Goal: Transaction & Acquisition: Register for event/course

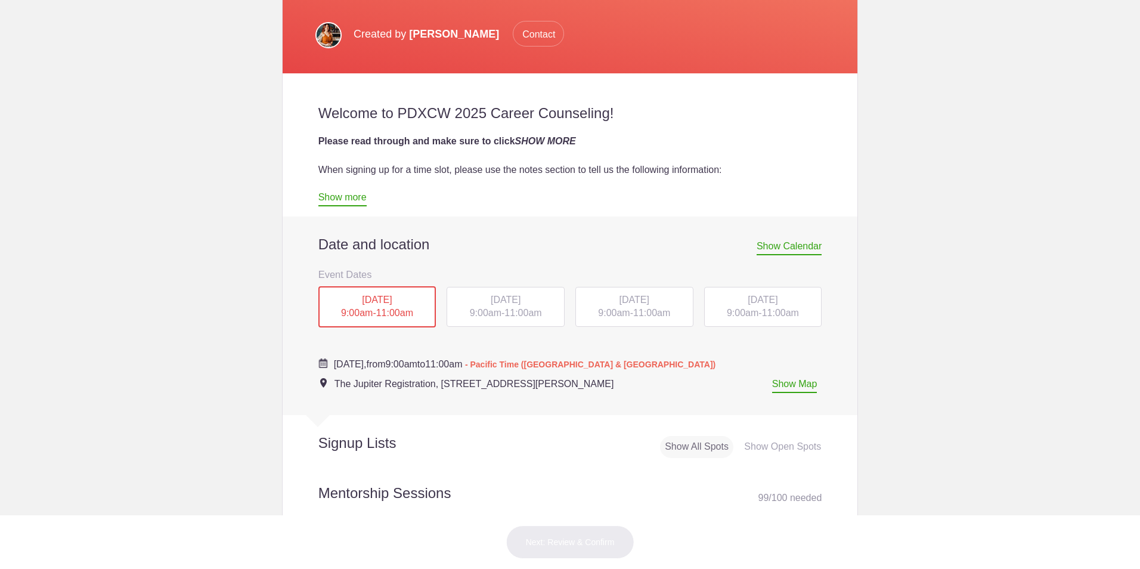
scroll to position [319, 0]
click at [538, 309] on span "11:00am" at bounding box center [522, 312] width 37 height 10
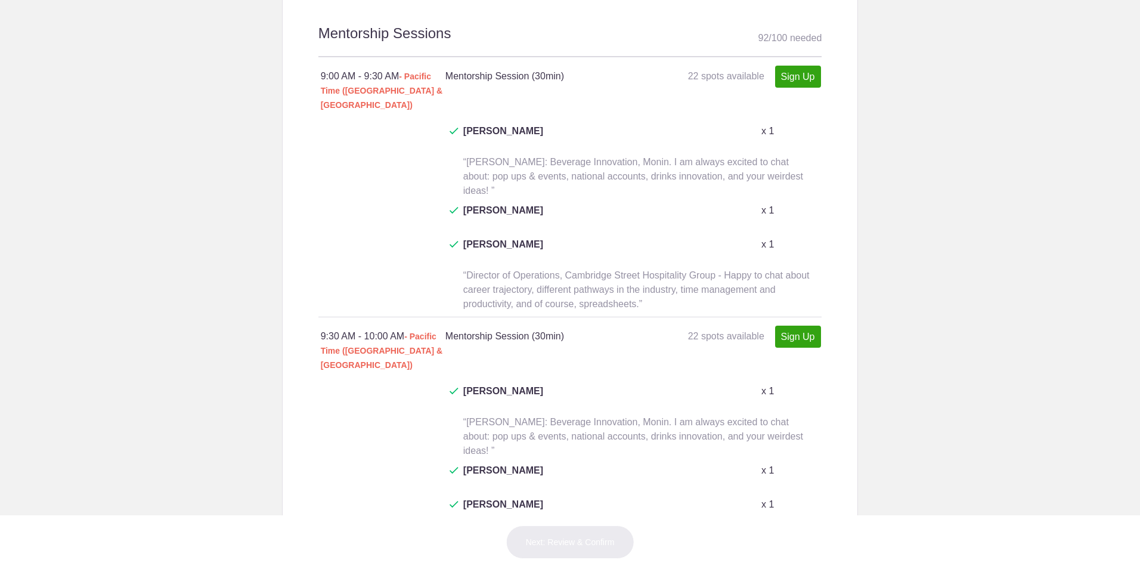
scroll to position [779, 0]
click at [786, 325] on link "Sign Up" at bounding box center [798, 336] width 46 height 22
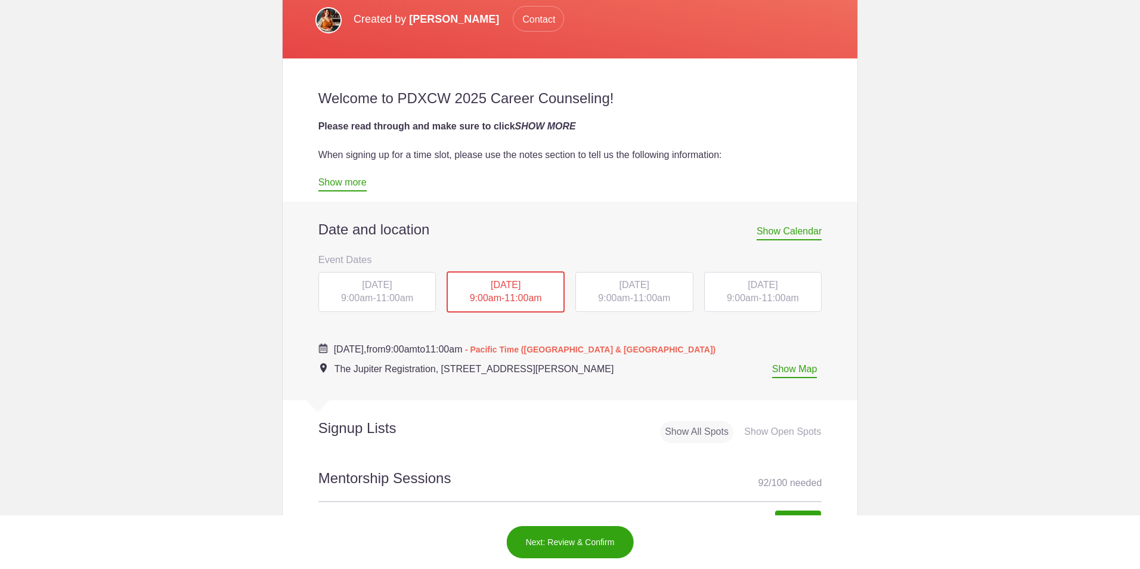
scroll to position [333, 0]
click at [329, 185] on link "Show more" at bounding box center [342, 185] width 48 height 14
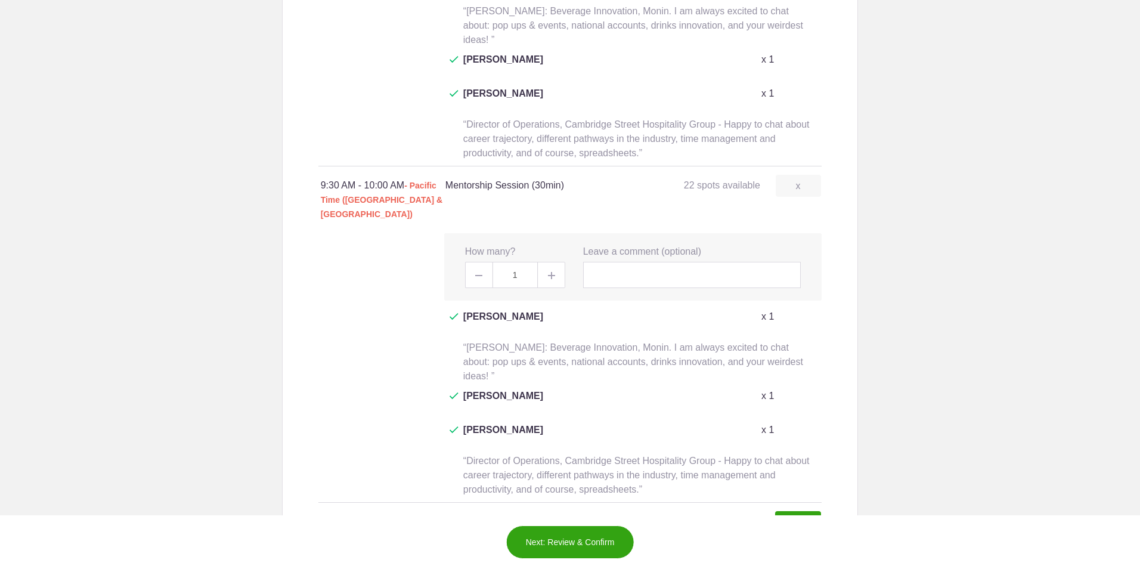
scroll to position [1460, 0]
click at [542, 261] on span at bounding box center [551, 274] width 27 height 26
click at [478, 261] on span at bounding box center [478, 274] width 27 height 26
type input "1"
click at [609, 261] on input "text" at bounding box center [692, 274] width 218 height 26
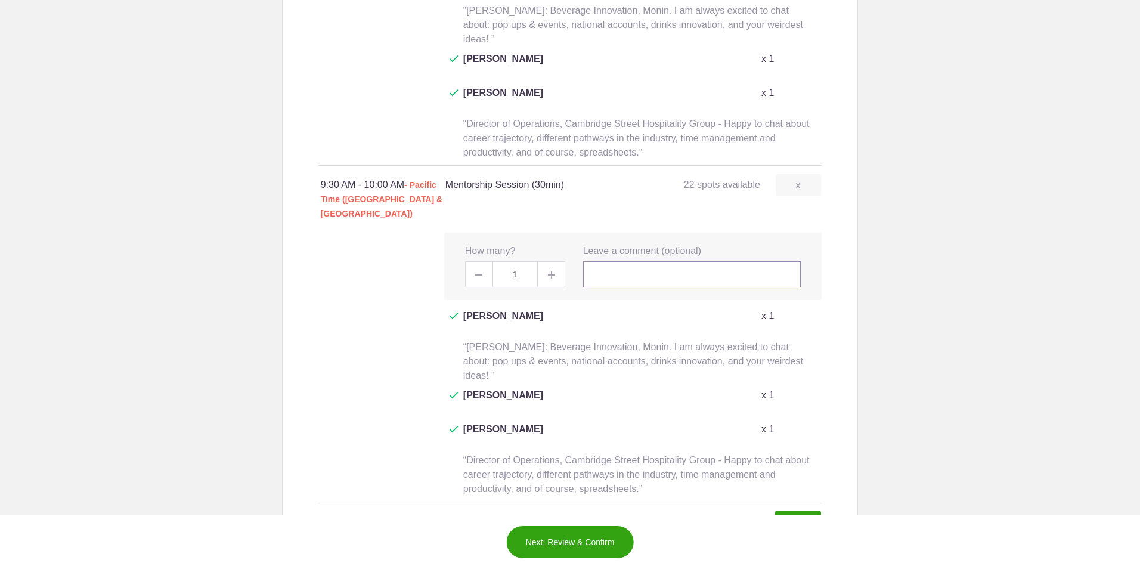
click at [625, 261] on input "text" at bounding box center [692, 274] width 218 height 26
click at [777, 510] on link "Sign Up" at bounding box center [798, 521] width 46 height 22
type input "1"
click at [625, 261] on input "text" at bounding box center [692, 274] width 218 height 26
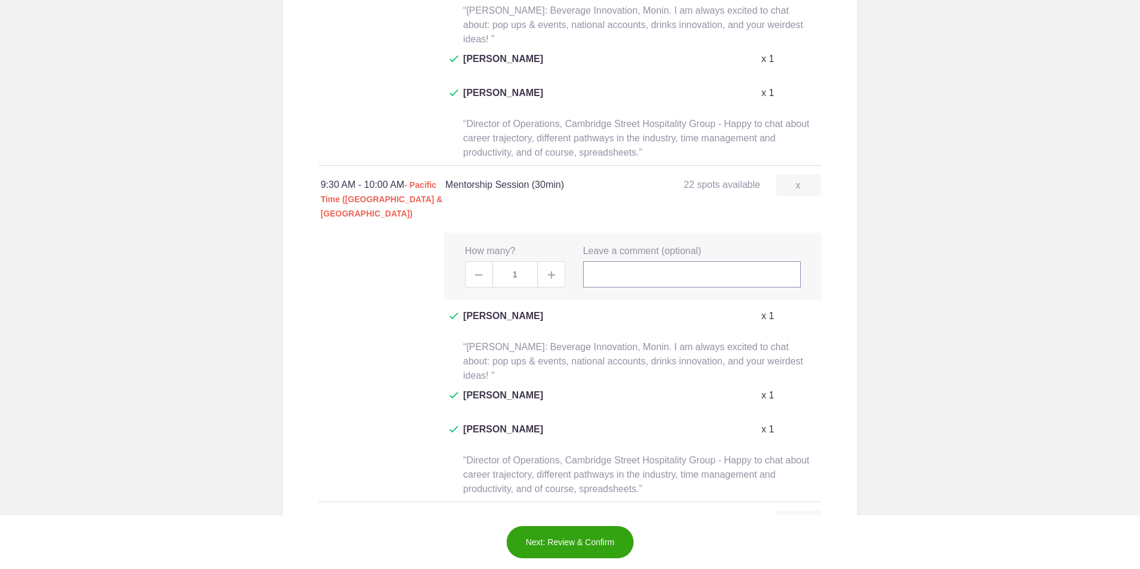
type input "M"
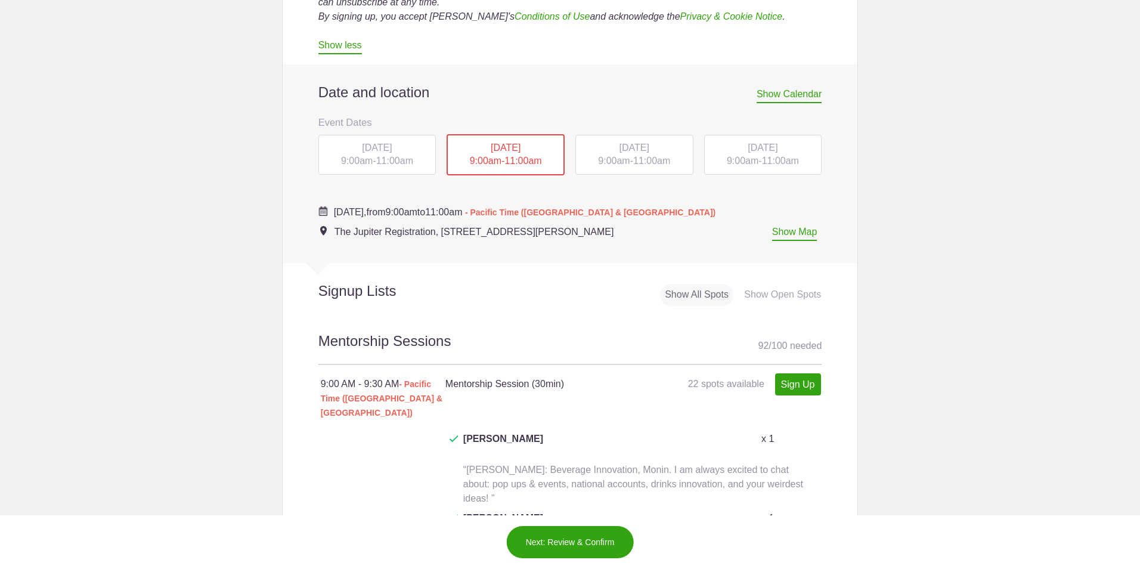
scroll to position [1119, 0]
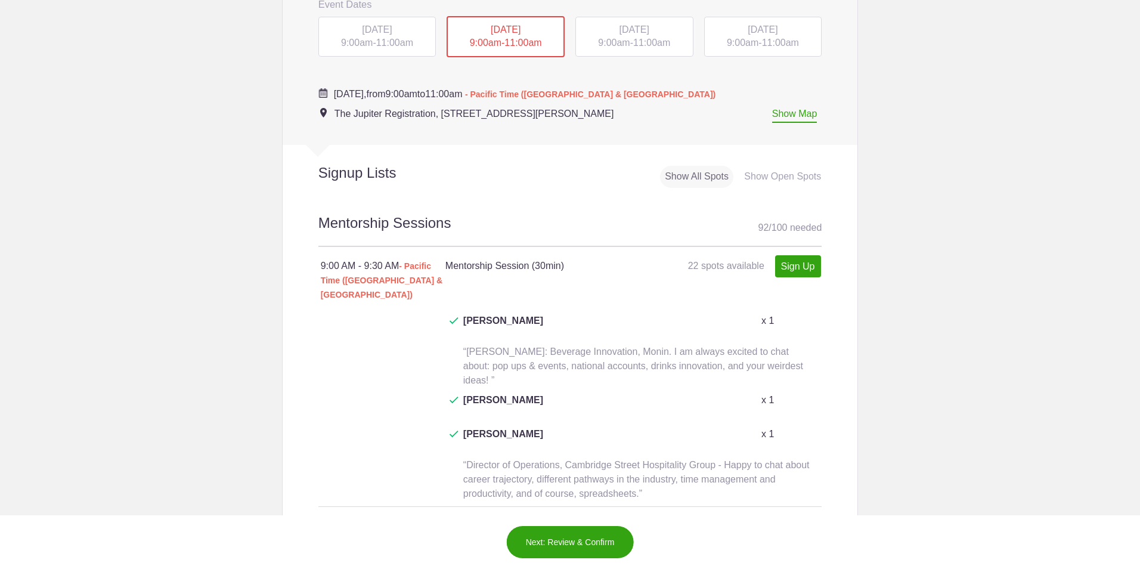
click at [763, 183] on div "Show Open Spots" at bounding box center [782, 177] width 86 height 22
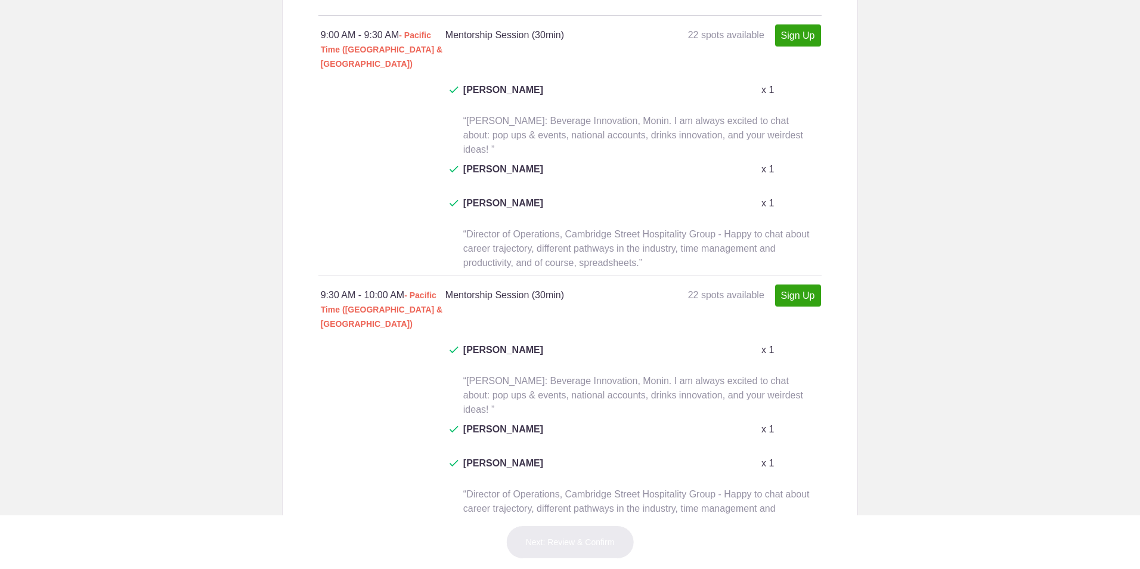
scroll to position [822, 0]
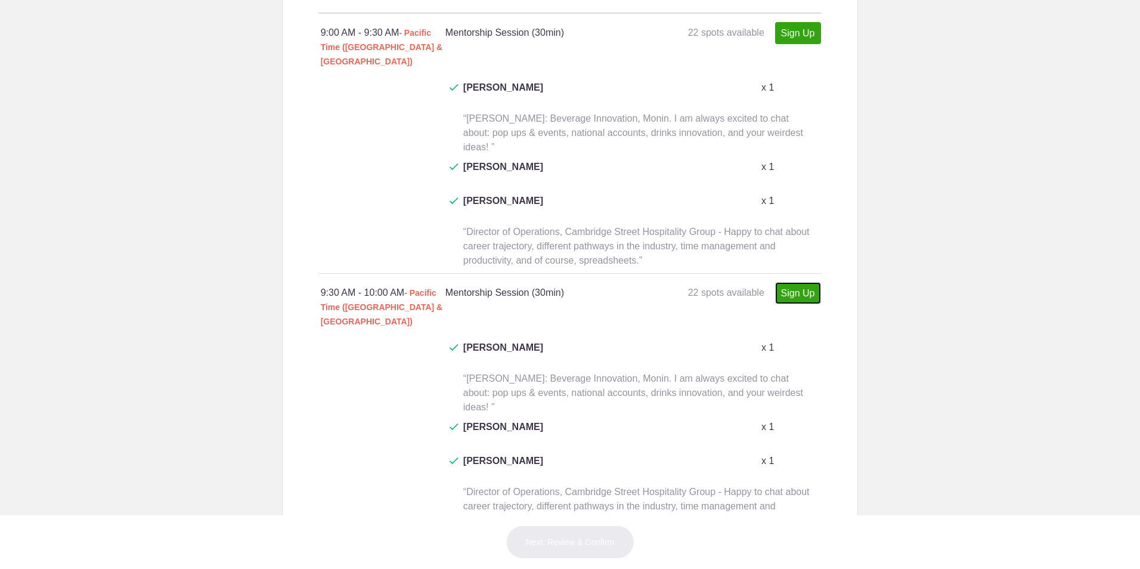
click at [794, 282] on link "Sign Up" at bounding box center [798, 293] width 46 height 22
type input "1"
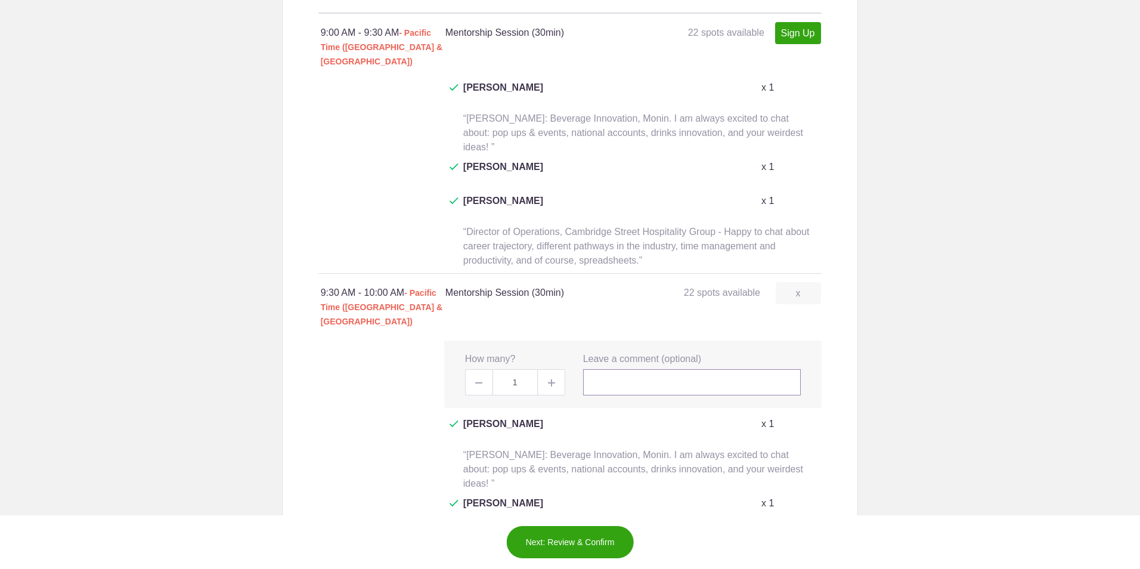
click at [606, 369] on input "text" at bounding box center [692, 382] width 218 height 26
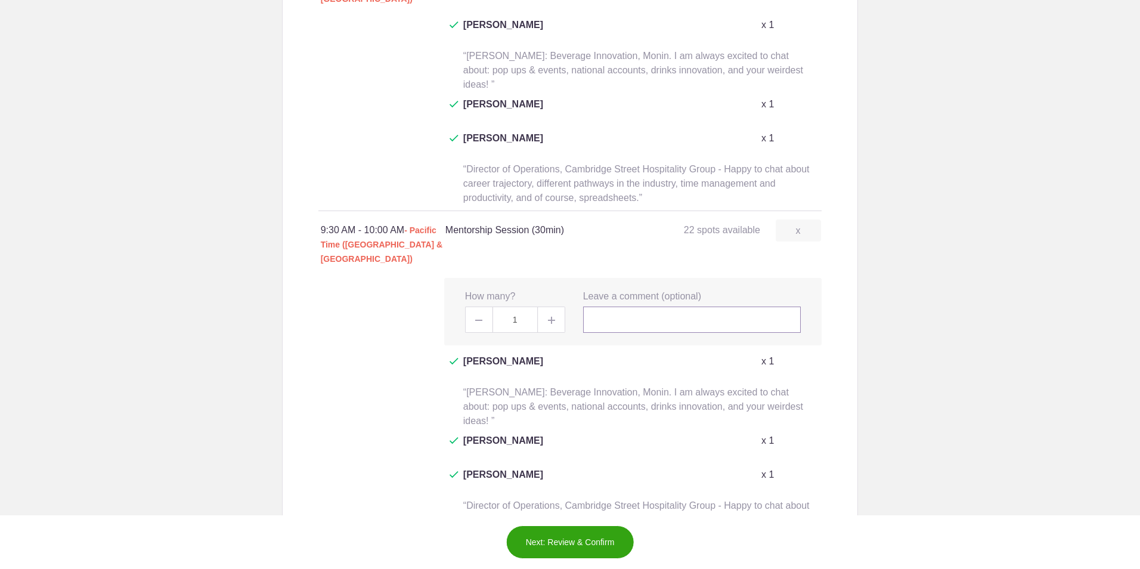
scroll to position [885, 0]
type input "M"
type input "G"
type input "E"
type input "O"
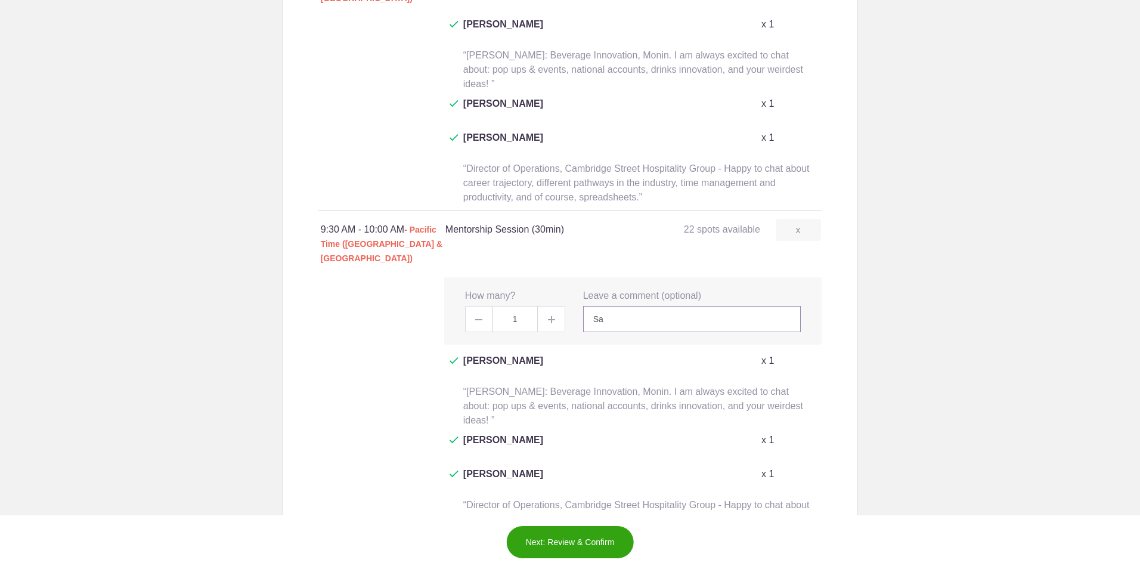
type input "S"
click at [788, 306] on input "Sazerac Co, National Ambassador/Educator. Bar Management woes, best practices f…" at bounding box center [692, 319] width 218 height 26
click at [790, 306] on input "Sazerac Co, National Ambassador/Educator. Bar Management woes, best practices f…" at bounding box center [692, 319] width 218 height 26
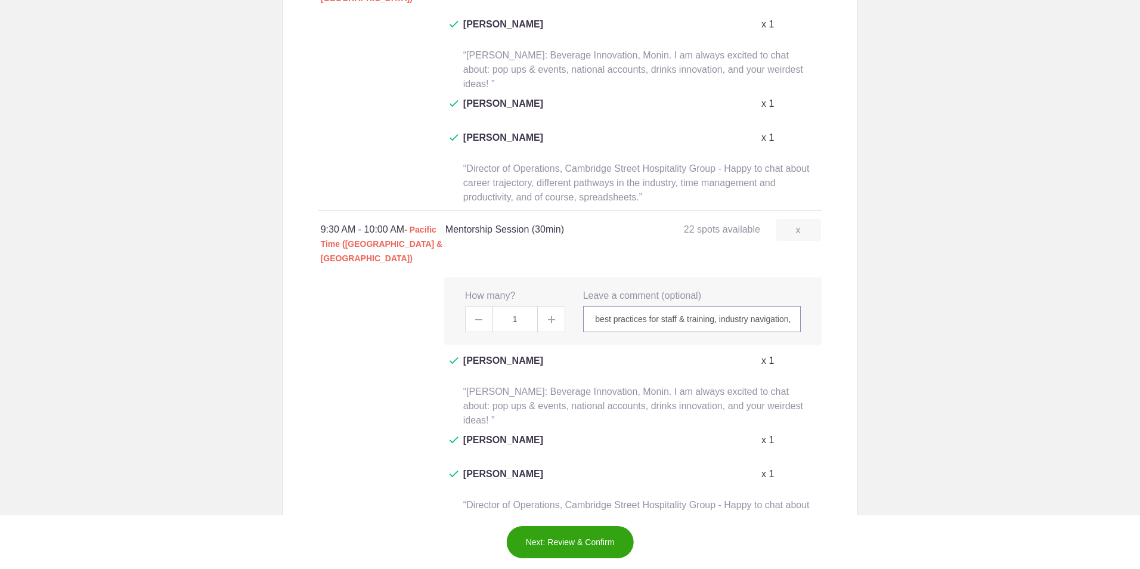
click at [786, 306] on input "Sazerac Co, National Ambassador/Educator. Bar Management woes, best practices f…" at bounding box center [692, 319] width 218 height 26
drag, startPoint x: 791, startPoint y: 235, endPoint x: 467, endPoint y: 228, distance: 324.3
click at [467, 277] on div "x How many? 1 x Leave a comment (optional) Sazerac Co, National Ambassador/Educ…" at bounding box center [632, 310] width 377 height 67
type input "Sazerac Co, National Ambassador/Educator. Bar Management woes, best practices f…"
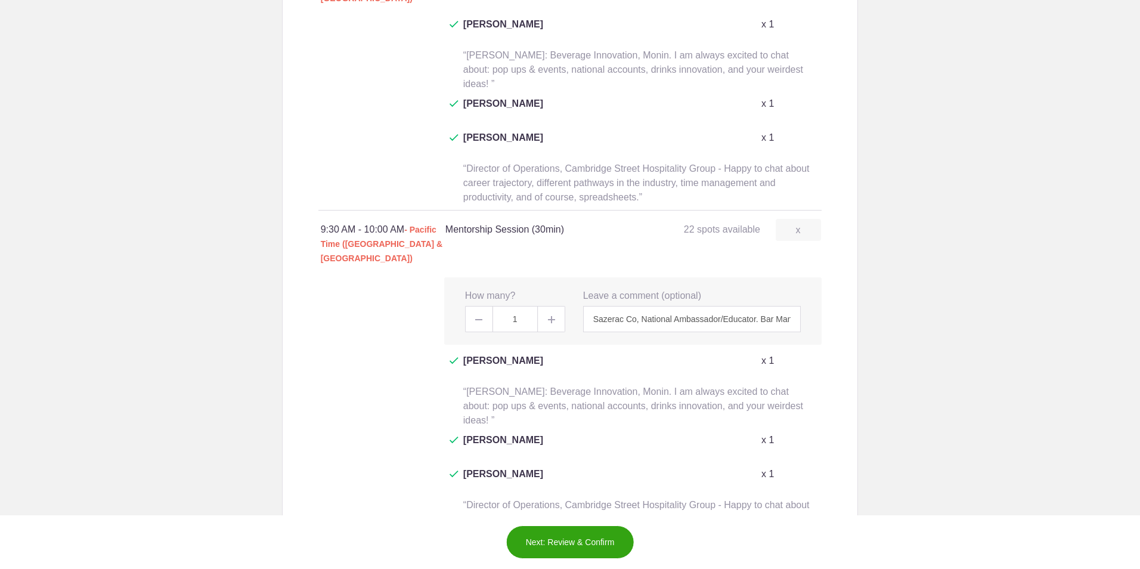
click at [868, 368] on body "Login Sign up for Free Login Loading page Loading page Diageo ***MENTOR SIGN UP…" at bounding box center [570, 284] width 1140 height 569
click at [803, 555] on link "Sign Up" at bounding box center [798, 566] width 46 height 22
type input "1"
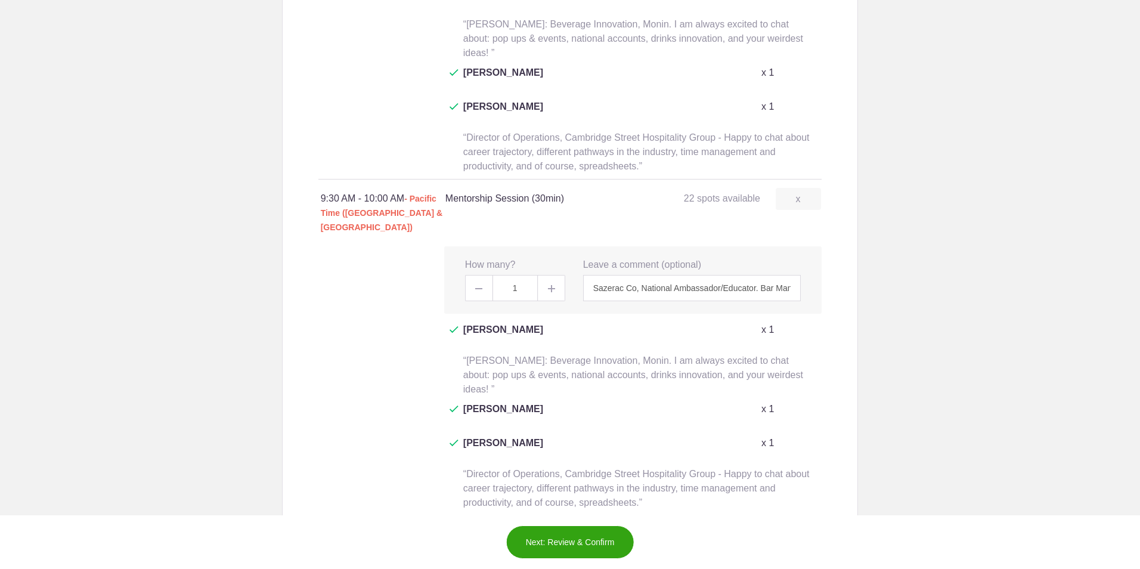
scroll to position [917, 0]
paste input "Sazerac Co, National Ambassador/Educator. Bar Management woes, best practices f…"
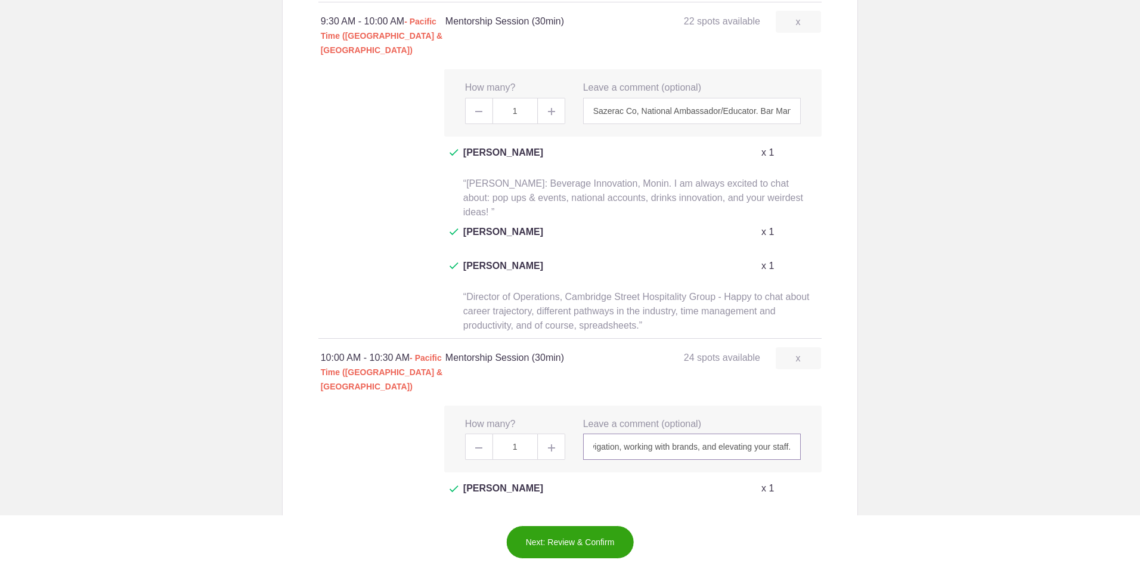
scroll to position [1108, 0]
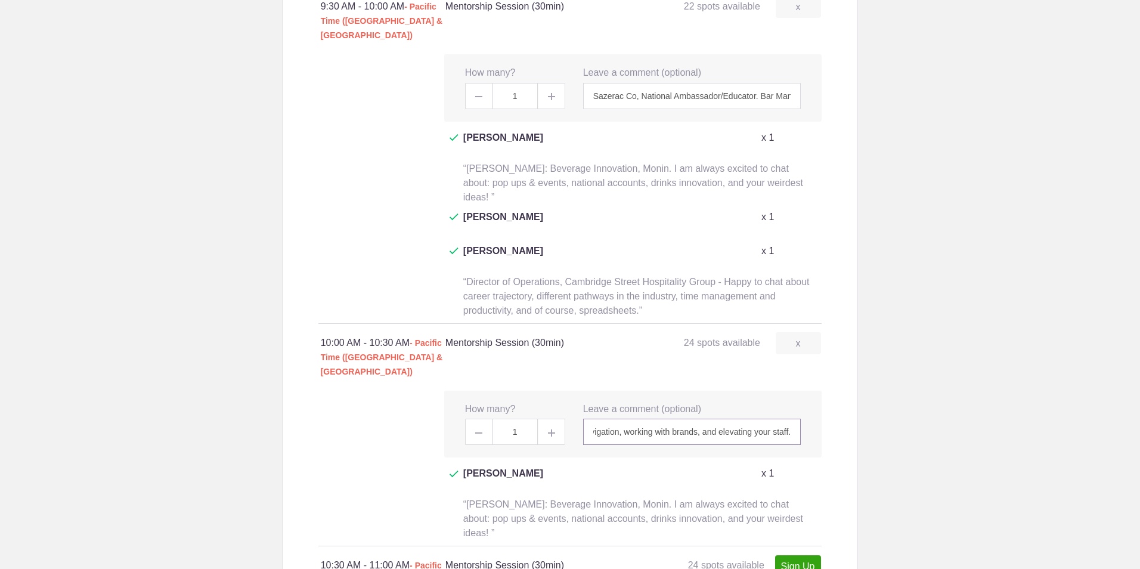
type input "Sazerac Co, National Ambassador/Educator. Bar Management woes, best practices f…"
click at [787, 555] on link "Sign Up" at bounding box center [798, 566] width 46 height 22
type input "1"
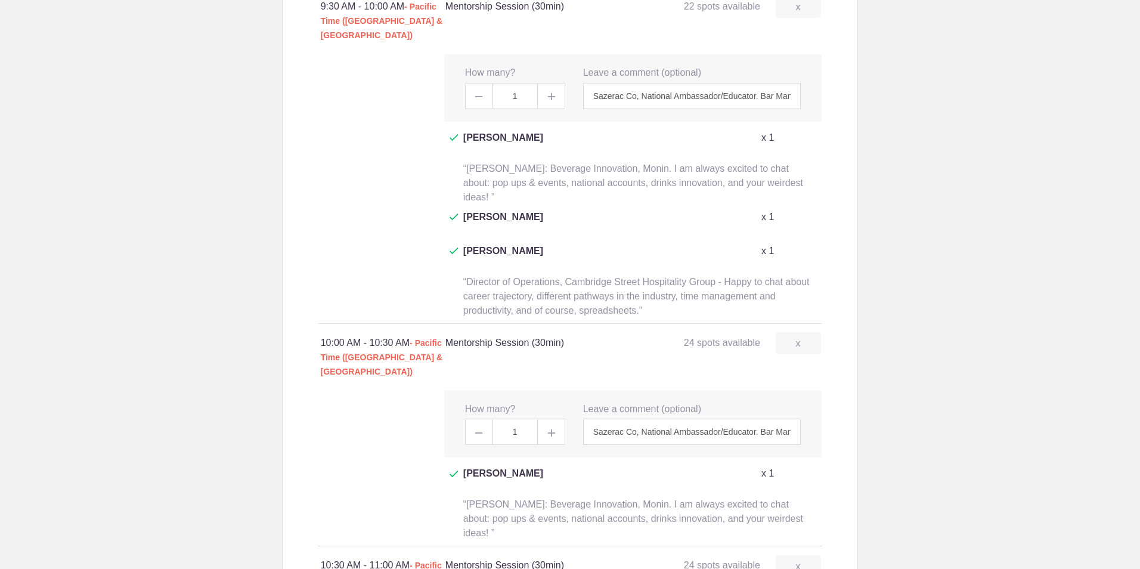
paste input "Sazerac Co, National Ambassador/Educator. Bar Management woes, best practices f…"
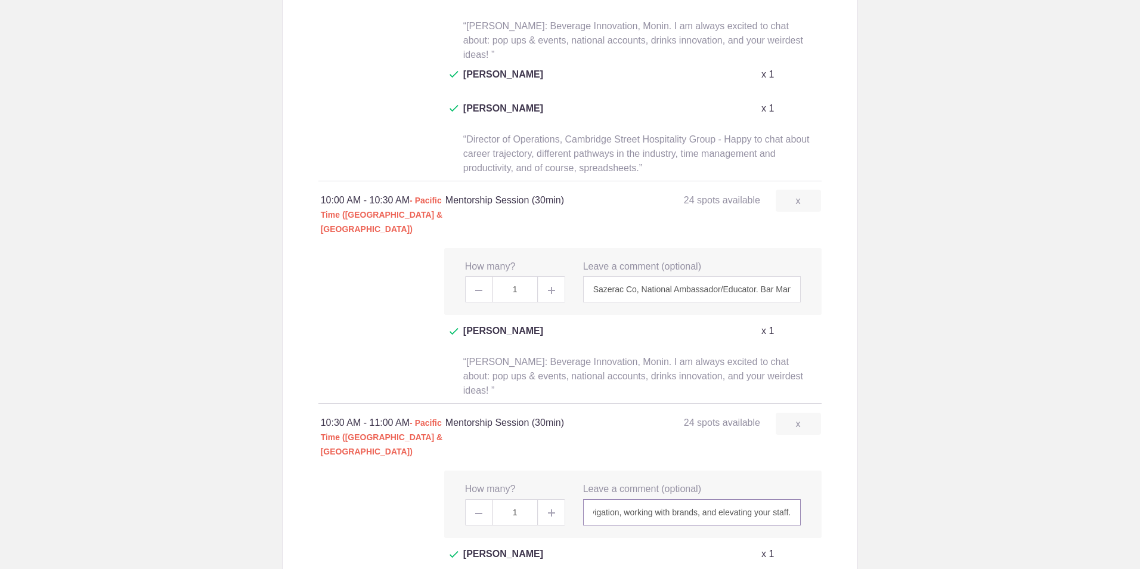
scroll to position [1274, 0]
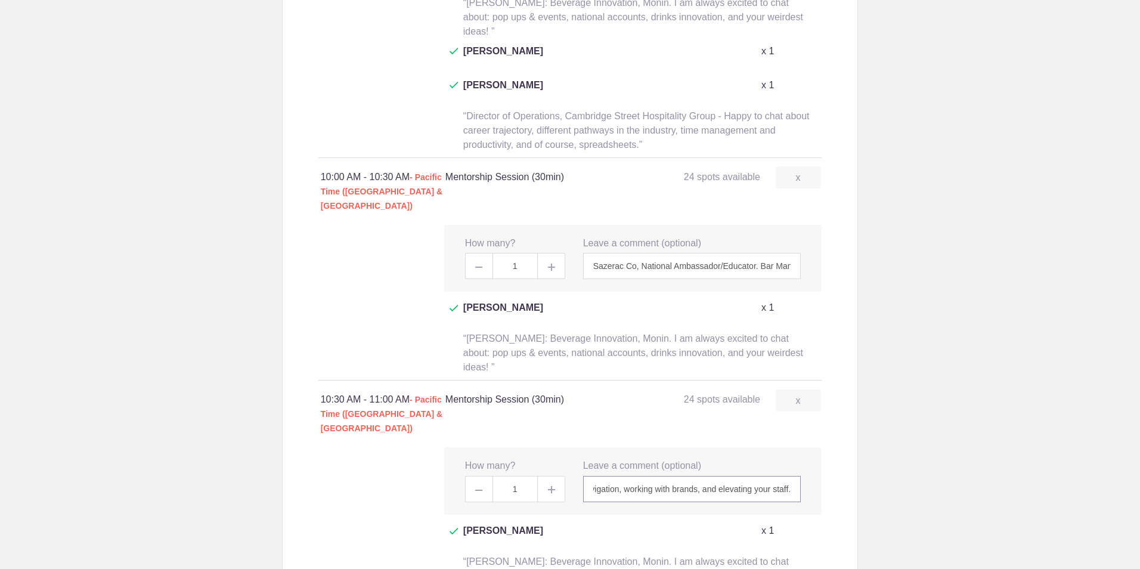
type input "Sazerac Co, National Ambassador/Educator. Bar Management woes, best practices f…"
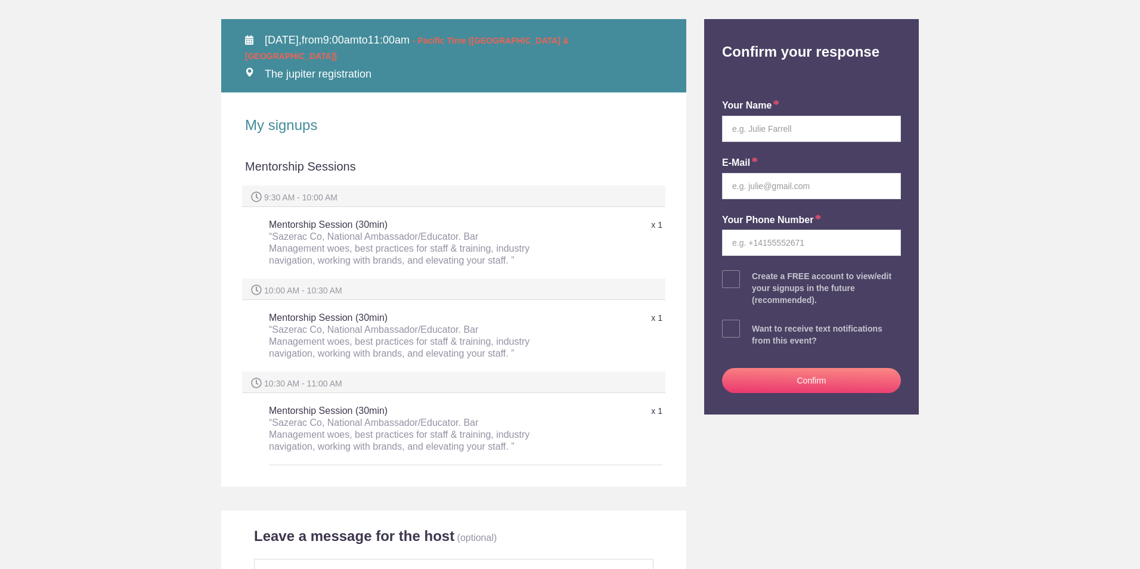
scroll to position [159, 0]
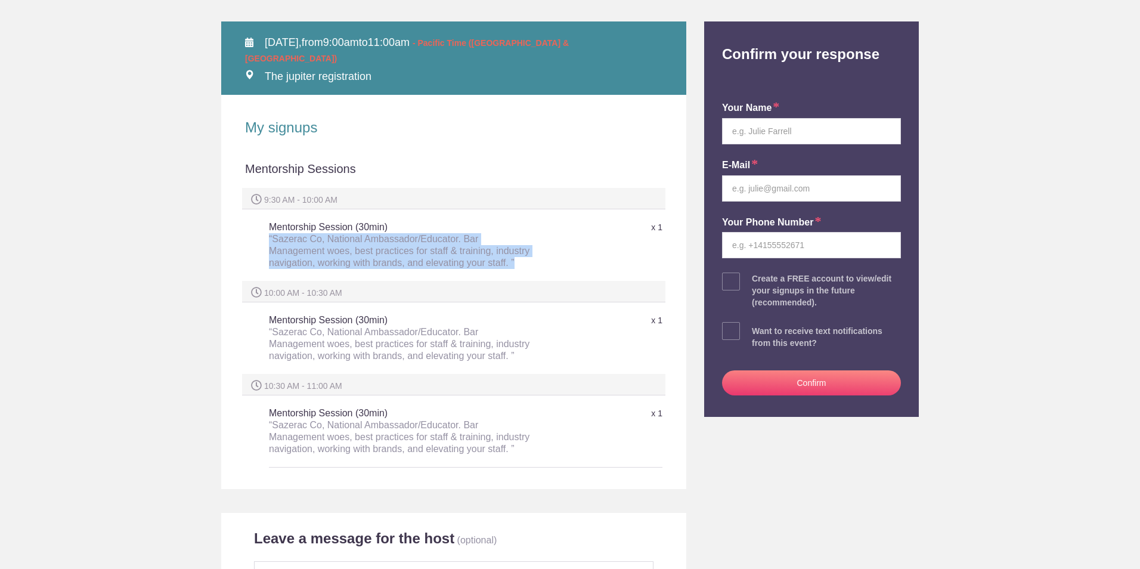
drag, startPoint x: 318, startPoint y: 259, endPoint x: 266, endPoint y: 226, distance: 62.2
click at [269, 233] on div "“Sazerac Co, National Ambassador/Educator. Bar Management woes, best practices …" at bounding box center [400, 251] width 262 height 36
copy div "“Sazerac Co, National Ambassador/Educator. Bar Management woes, best practices …"
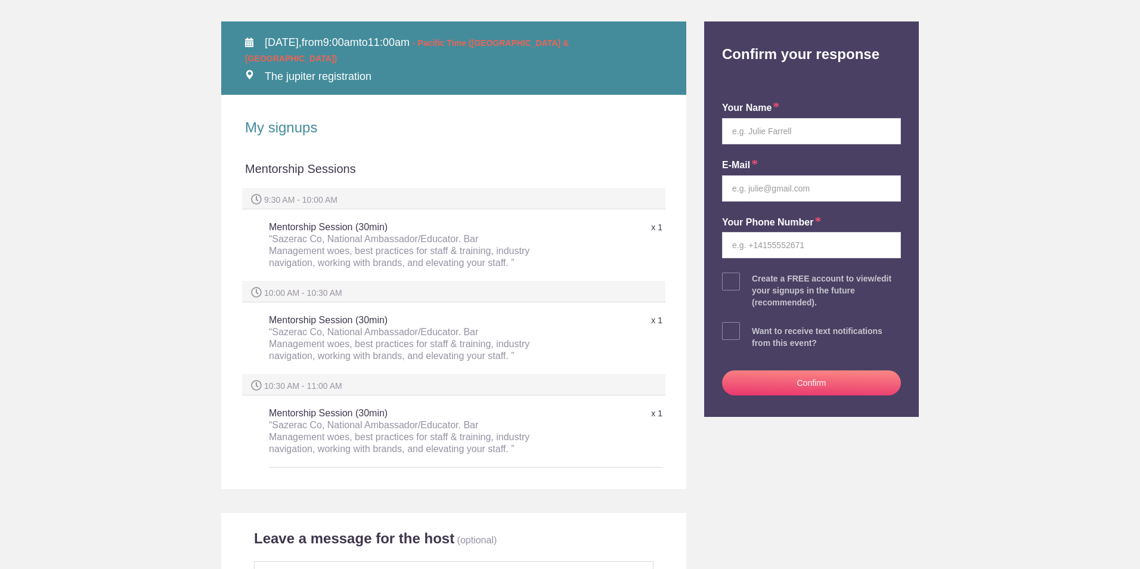
click at [753, 146] on div "your name E-mail Your Phone Number Create a FREE account to view/edit your sign…" at bounding box center [811, 246] width 197 height 341
click at [768, 143] on input "text" at bounding box center [811, 131] width 179 height 26
type input "Matt Ray"
click at [763, 195] on input "email" at bounding box center [811, 188] width 179 height 26
type input "mray@sazerac.com"
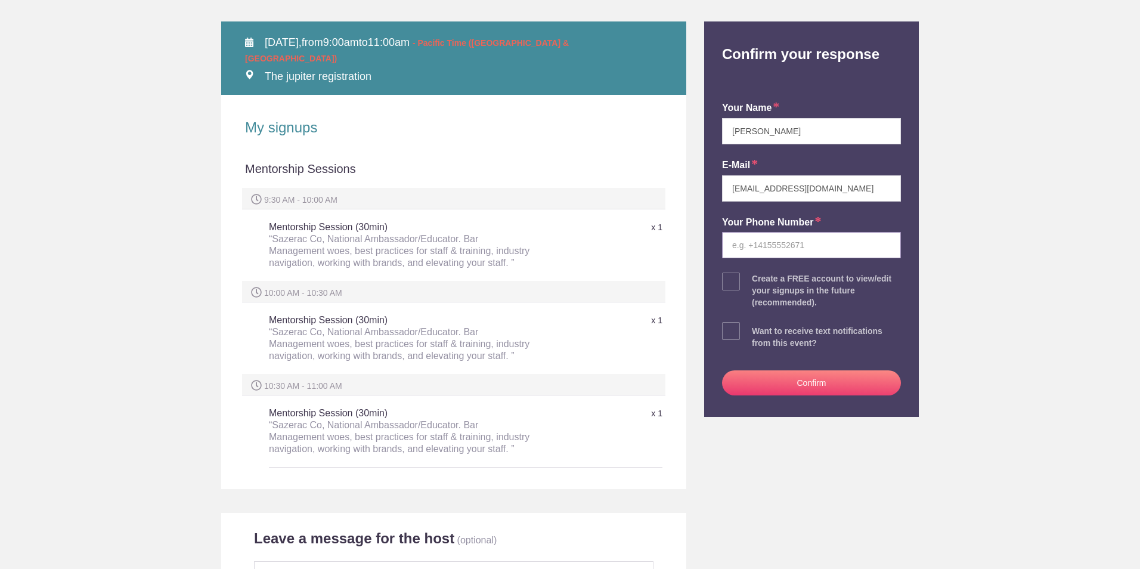
click at [765, 243] on input "tel" at bounding box center [811, 245] width 179 height 26
type input "2567832157"
click at [774, 383] on button "Confirm" at bounding box center [811, 382] width 179 height 25
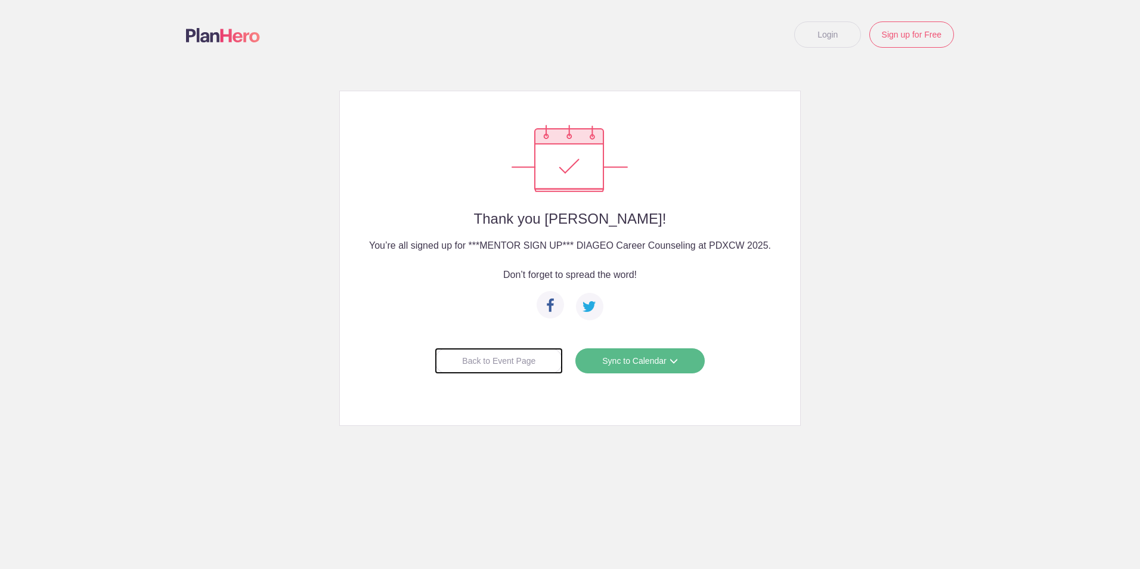
click at [501, 357] on div "Back to Event Page" at bounding box center [498, 360] width 128 height 26
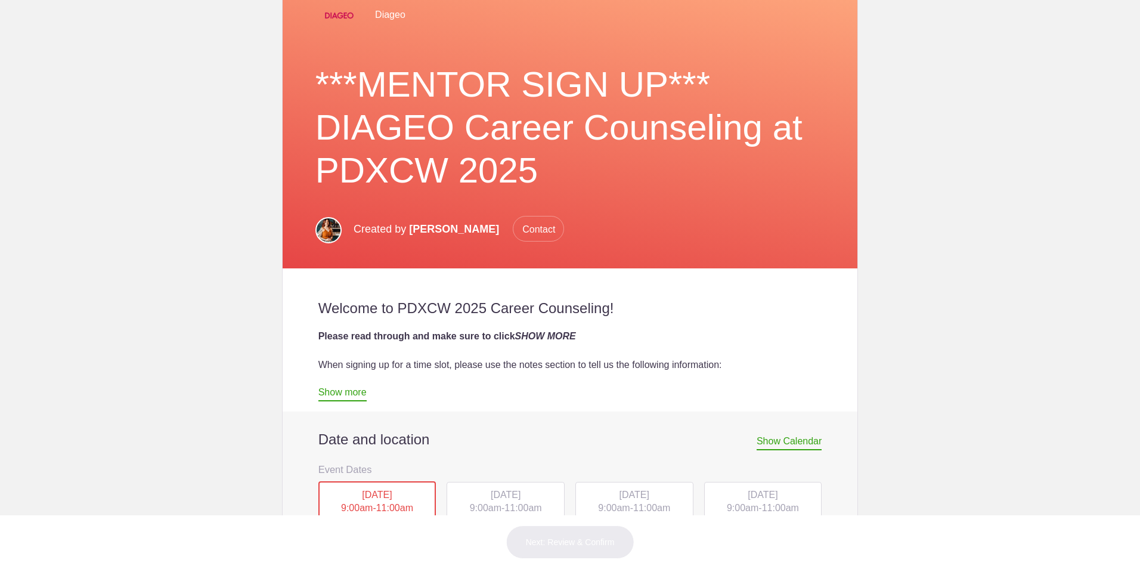
scroll to position [262, 0]
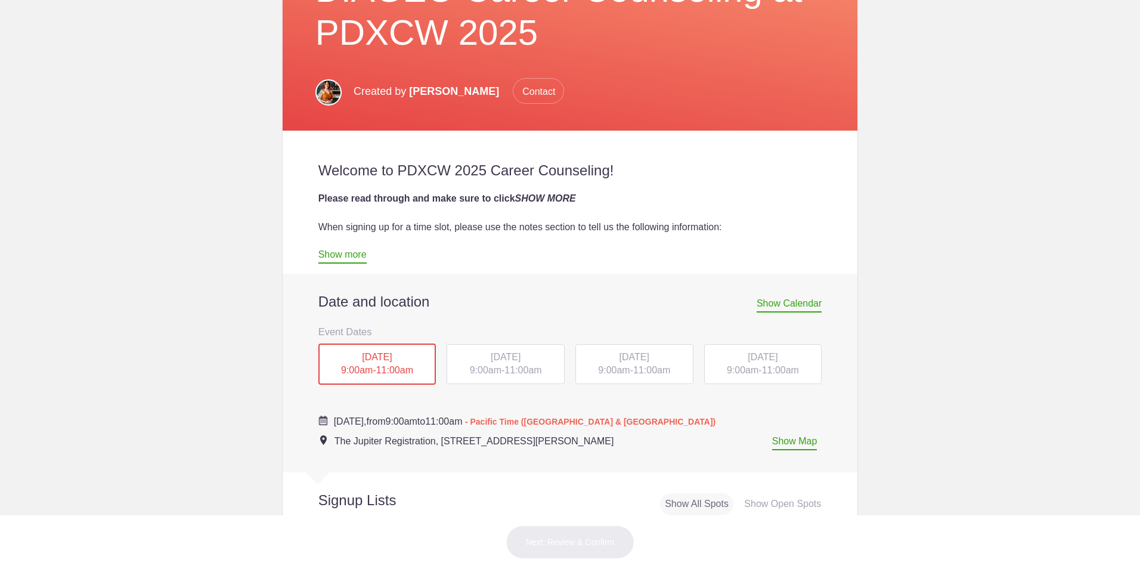
click at [622, 353] on span "WED, Oct 15, 2025" at bounding box center [634, 357] width 30 height 10
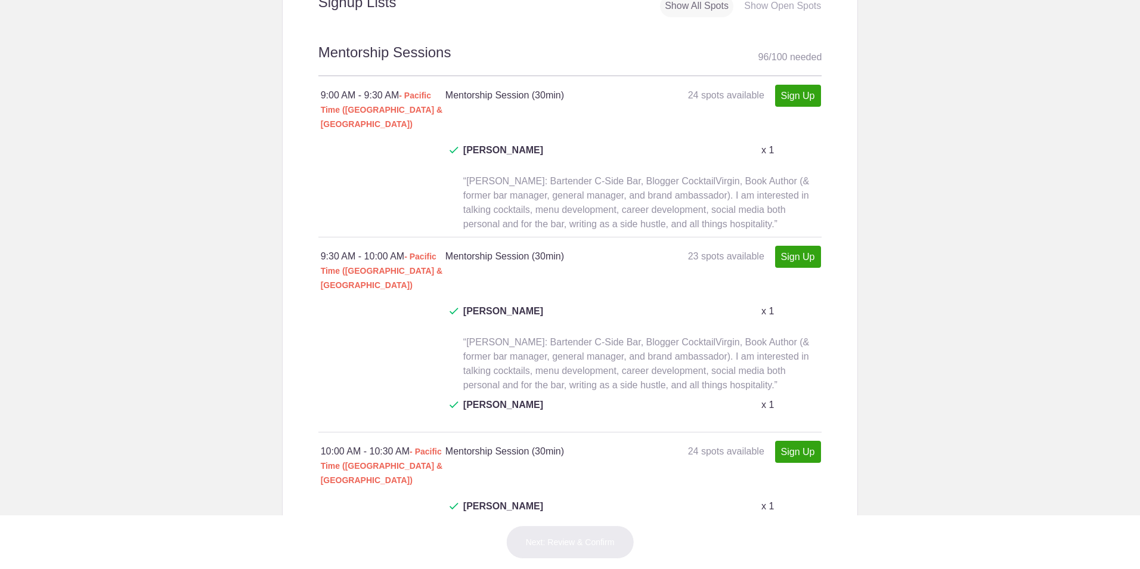
scroll to position [760, 0]
click at [791, 245] on link "Sign Up" at bounding box center [798, 256] width 46 height 22
type input "1"
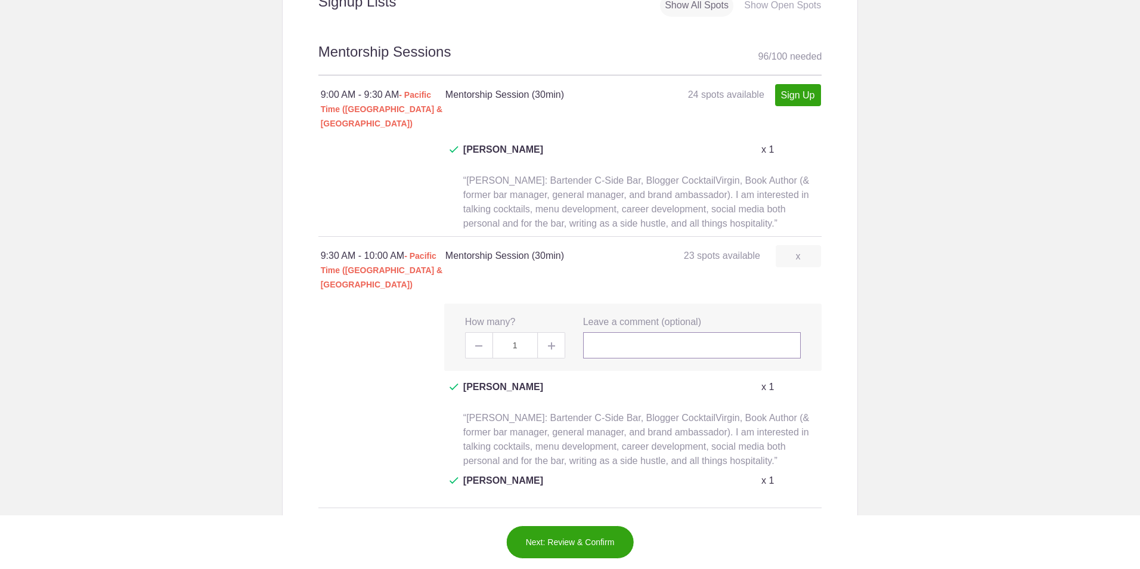
click at [617, 332] on input "text" at bounding box center [692, 345] width 218 height 26
paste input "“Sazerac Co, National Ambassador/Educator. Bar Management woes, best practices …"
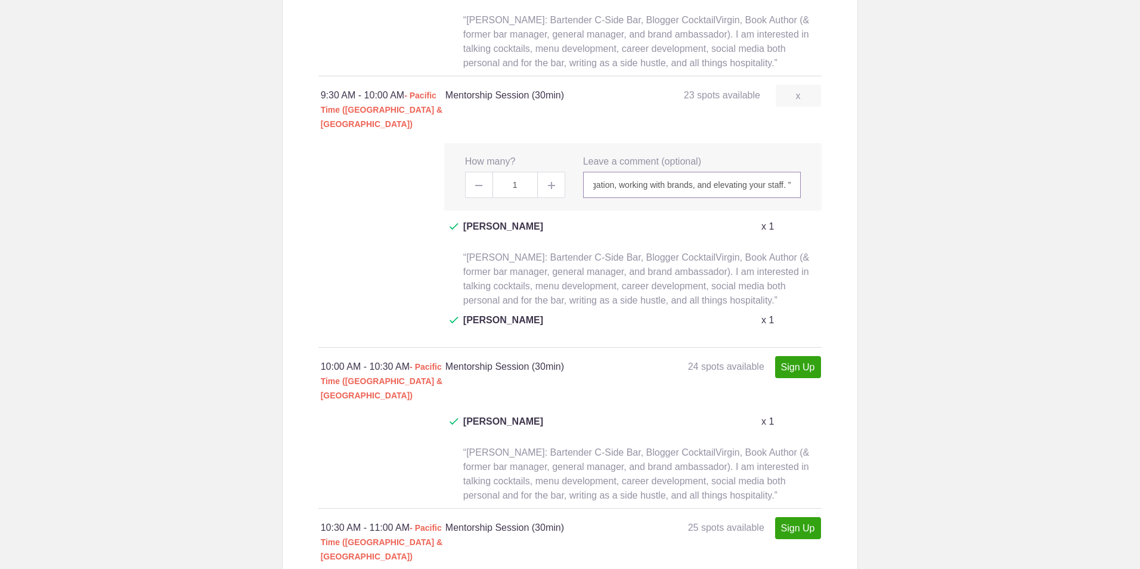
scroll to position [922, 0]
type input "“Sazerac Co, National Ambassador/Educator. Bar Management woes, best practices …"
click at [786, 354] on link "Sign Up" at bounding box center [798, 365] width 46 height 22
type input "1"
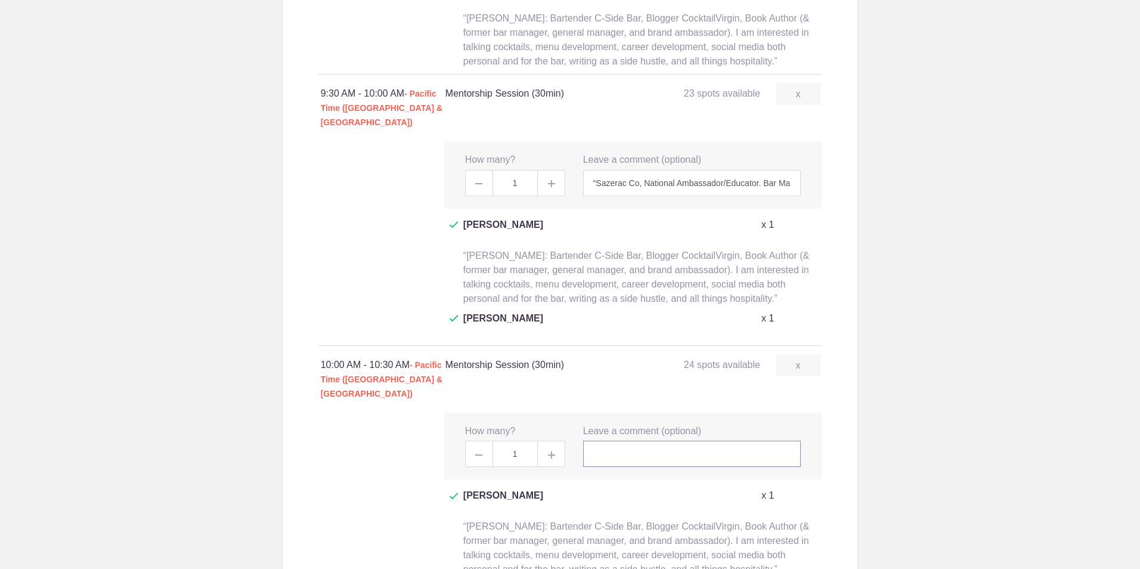
click at [647, 440] on input "text" at bounding box center [692, 453] width 218 height 26
paste input "“Sazerac Co, National Ambassador/Educator. Bar Management woes, best practices …"
click at [647, 440] on input "“Sazerac Co, National Ambassador/Educator. Bar Management woes, best practices …" at bounding box center [692, 453] width 218 height 26
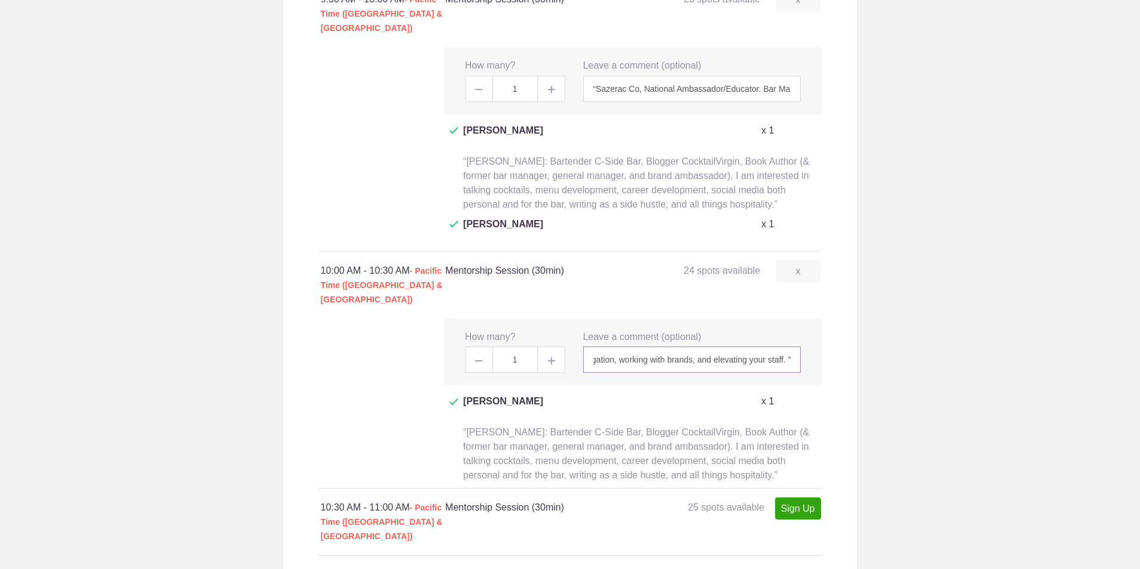
scroll to position [1017, 0]
type input "“Sazerac Co, National Ambassador/Educator. Bar Management woes, best practices …"
click at [784, 496] on link "Sign Up" at bounding box center [798, 507] width 46 height 22
type input "1"
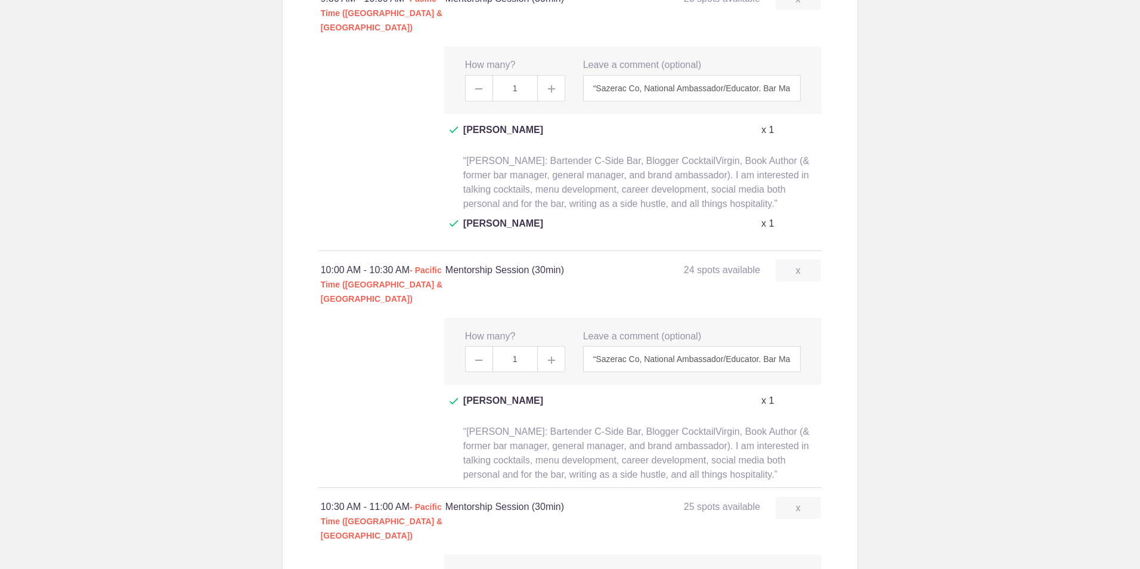
paste input "“Sazerac Co, National Ambassador/Educator. Bar Management woes, best practices …"
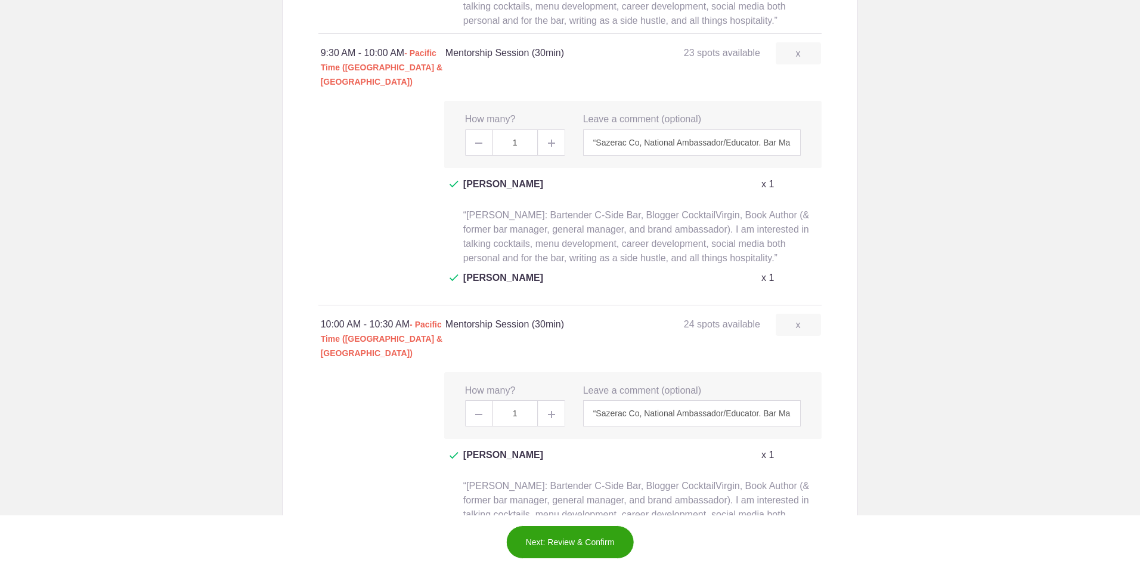
scroll to position [962, 0]
type input "“Sazerac Co, National Ambassador/Educator. Bar Management woes, best practices …"
drag, startPoint x: 740, startPoint y: 103, endPoint x: 809, endPoint y: 129, distance: 73.4
click at [809, 129] on div "Mentorship Sessions 96 / 100 needed 9:00 AM - 9:30 AM - Pacific Time (US & Cana…" at bounding box center [570, 275] width 504 height 871
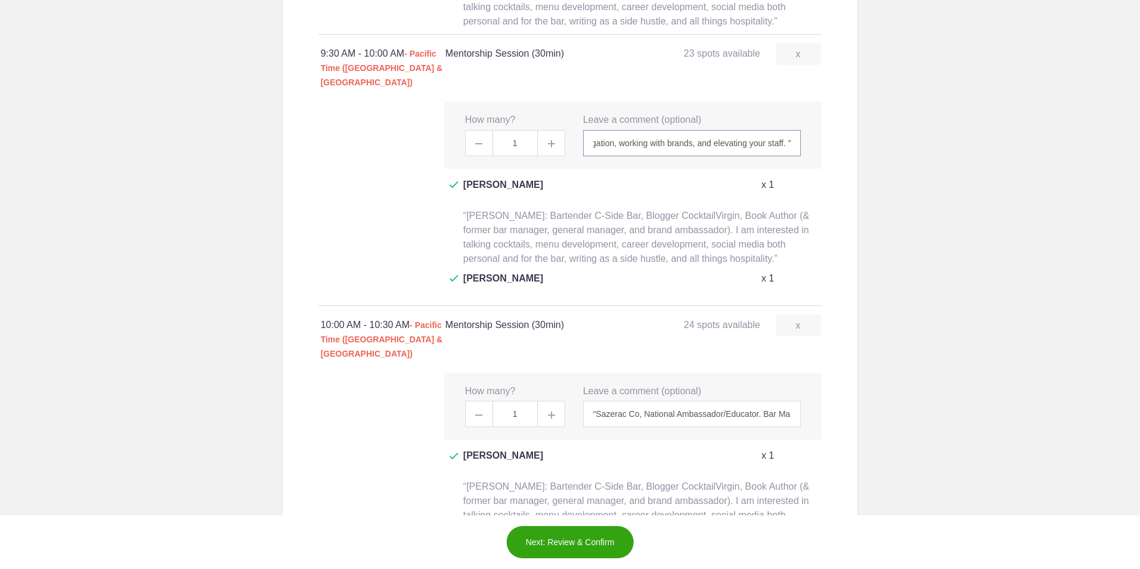
click at [782, 130] on input "“Sazerac Co, National Ambassador/Educator. Bar Management woes, best practices …" at bounding box center [692, 143] width 218 height 26
type input "“Sazerac Co, National Ambassador/Educator. Bar Management woes, best practices …"
drag, startPoint x: 768, startPoint y: 321, endPoint x: 883, endPoint y: 337, distance: 116.1
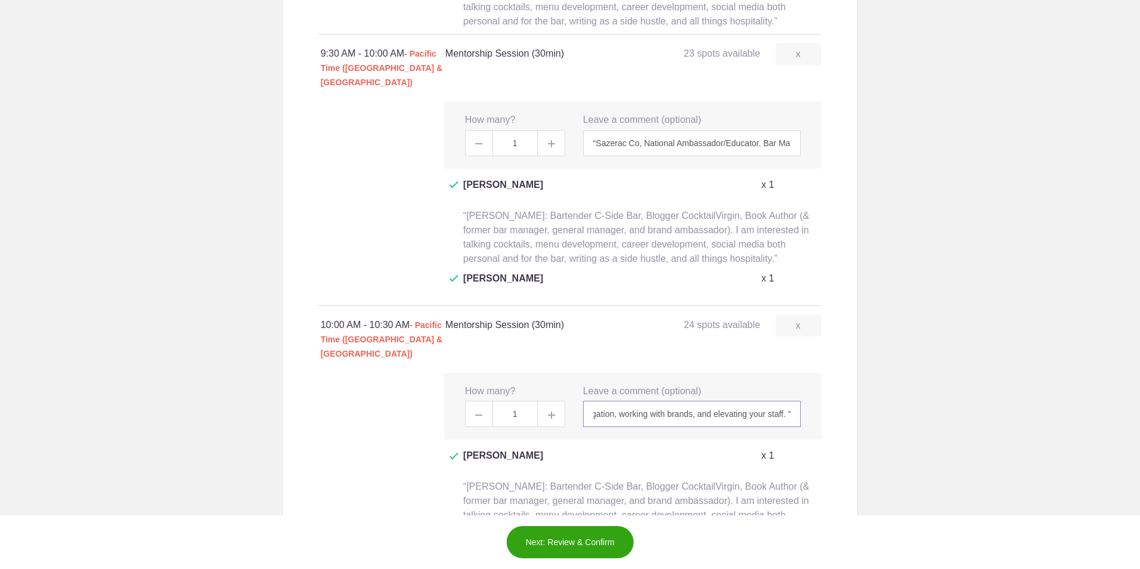
click at [883, 337] on body "Login Sign up for Free Login Loading page Loading page Diageo ***MENTOR SIGN UP…" at bounding box center [570, 284] width 1140 height 569
click at [798, 384] on div "x Leave a comment (optional) “Sazerac Co, National Ambassador/Educator. Bar Man…" at bounding box center [692, 405] width 236 height 43
click at [790, 400] on input "“Sazerac Co, National Ambassador/Educator. Bar Management woes, best practices …" at bounding box center [692, 413] width 218 height 26
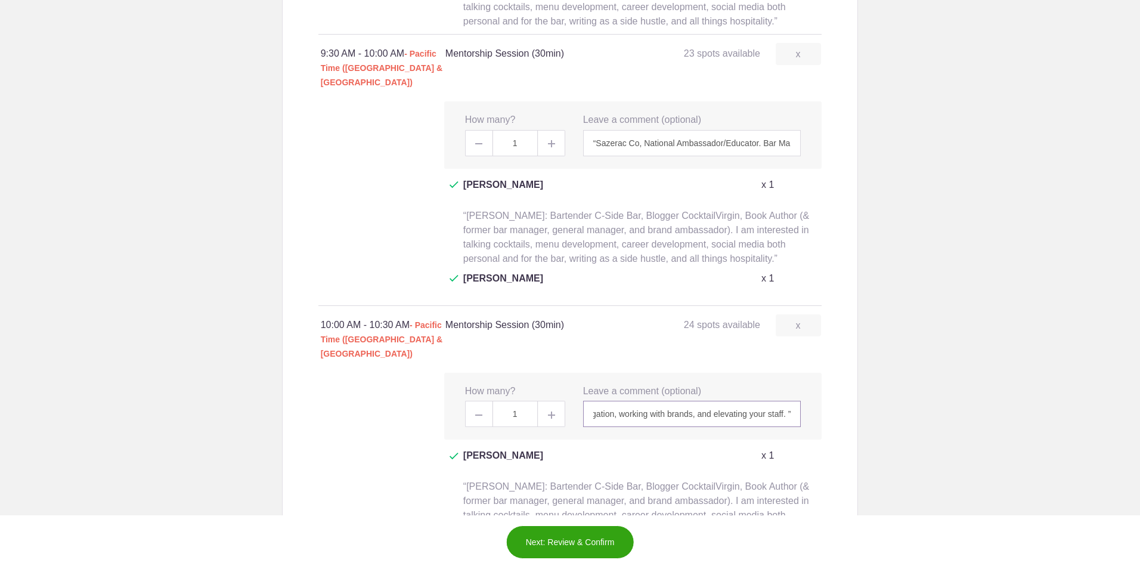
drag, startPoint x: 726, startPoint y: 330, endPoint x: 879, endPoint y: 332, distance: 152.6
click at [879, 332] on body "Login Sign up for Free Login Loading page Loading page Diageo ***MENTOR SIGN UP…" at bounding box center [570, 284] width 1140 height 569
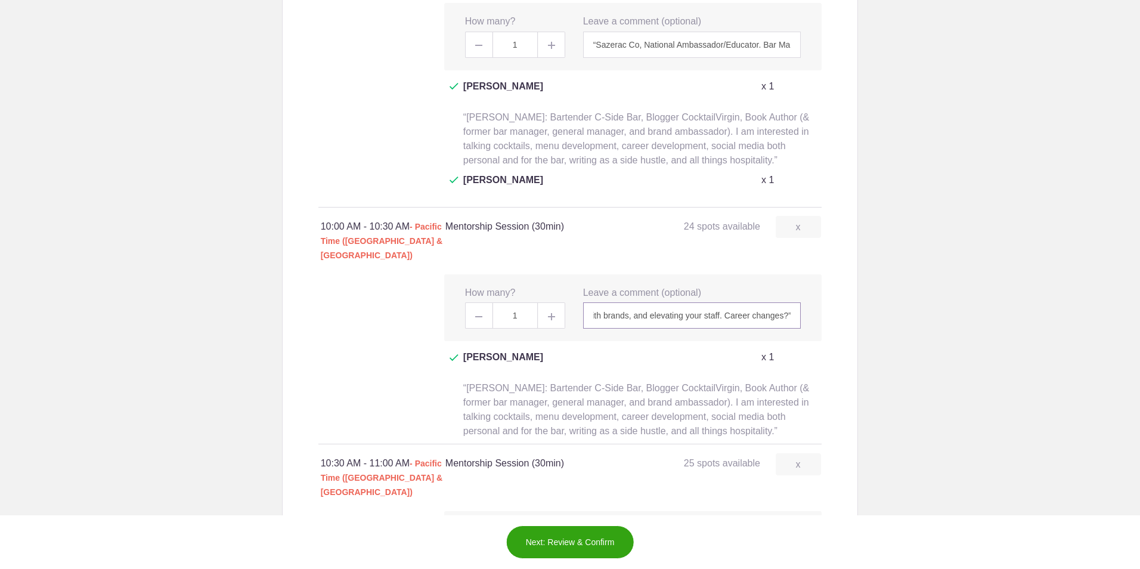
scroll to position [1061, 0]
type input "“Sazerac Co, National Ambassador/Educator. Bar Management woes, best practices …"
drag, startPoint x: 737, startPoint y: 443, endPoint x: 870, endPoint y: 443, distance: 132.9
click at [870, 443] on body "Login Sign up for Free Login Loading page Loading page Diageo ***MENTOR SIGN UP…" at bounding box center [570, 284] width 1140 height 569
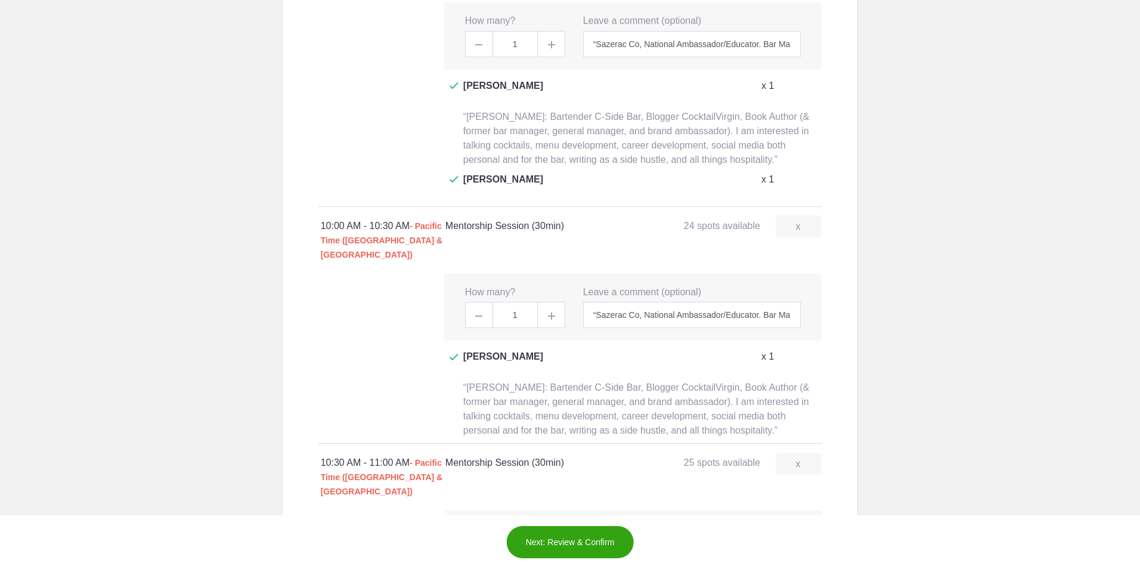
scroll to position [0, 542]
type input "“Sazerac Co, National Ambassador/Educator. Bar Management woes, best practices …"
drag, startPoint x: 777, startPoint y: 239, endPoint x: 873, endPoint y: 241, distance: 95.4
click at [873, 241] on body "Login Sign up for Free Login Loading page Loading page Diageo ***MENTOR SIGN UP…" at bounding box center [570, 284] width 1140 height 569
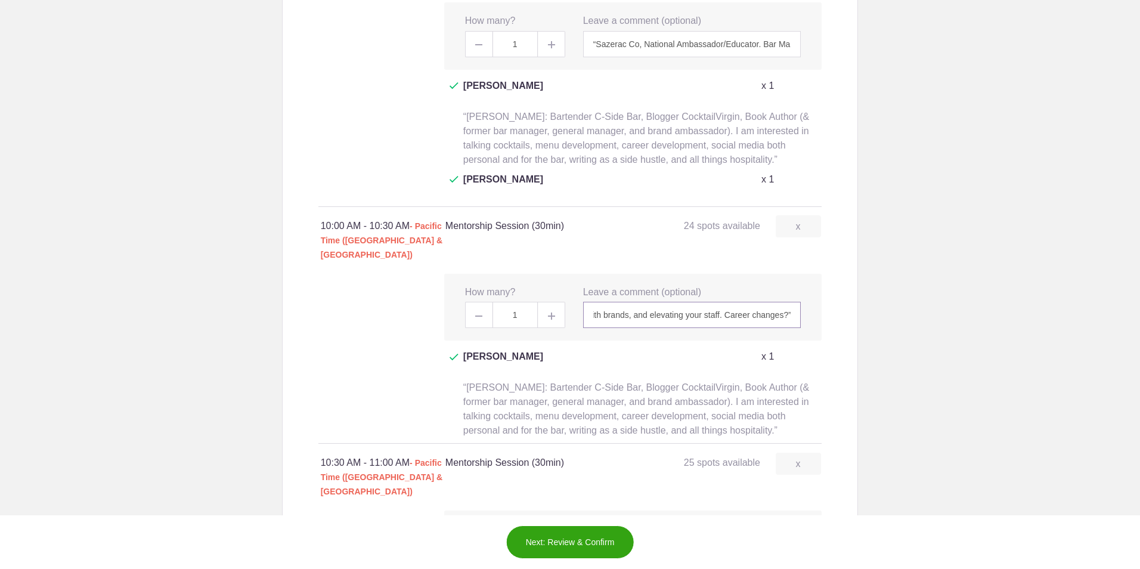
click at [725, 302] on input "“Sazerac Co, National Ambassador/Educator. Bar Management woes, best practices …" at bounding box center [692, 315] width 218 height 26
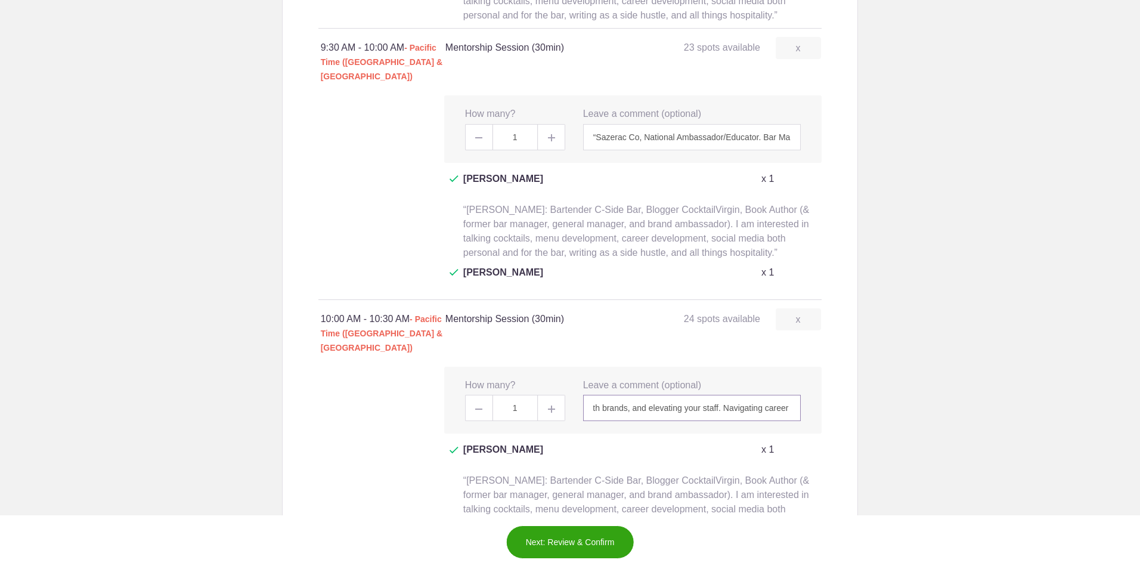
scroll to position [967, 0]
type input "“Sazerac Co, National Ambassador/Educator. Bar Management woes, best practices …"
drag, startPoint x: 761, startPoint y: 95, endPoint x: 901, endPoint y: 101, distance: 139.6
click at [901, 101] on body "Login Sign up for Free Login Loading page Loading page Diageo ***MENTOR SIGN UP…" at bounding box center [570, 284] width 1140 height 569
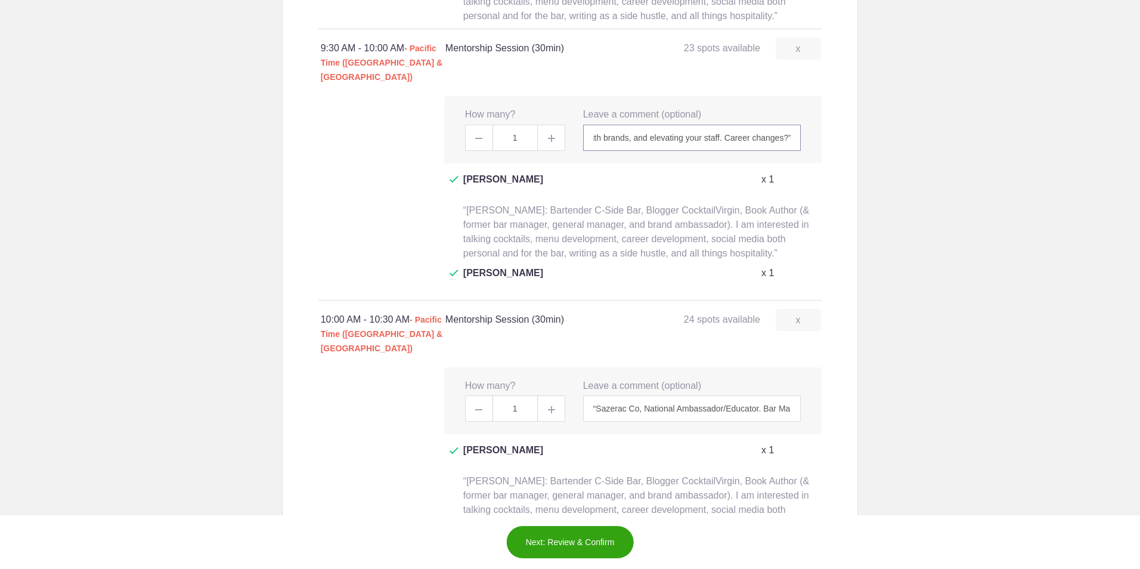
click at [725, 125] on input "“Sazerac Co, National Ambassador/Educator. Bar Management woes, best practices …" at bounding box center [692, 138] width 218 height 26
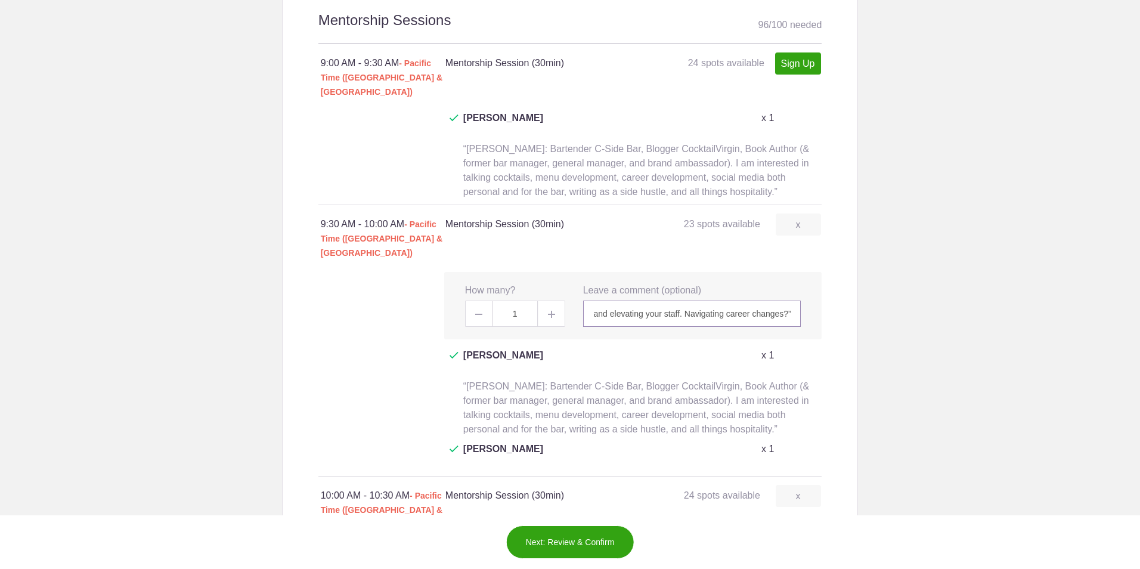
scroll to position [790, 0]
click at [779, 302] on input "“Sazerac Co, National Ambassador/Educator. Bar Management woes, best practices …" at bounding box center [692, 315] width 218 height 26
drag, startPoint x: 704, startPoint y: 280, endPoint x: 441, endPoint y: 225, distance: 268.6
click at [441, 225] on div "9:30 AM - 10:00 AM - Pacific Time (US & Canada) Mentorship Session (30min) 23 s…" at bounding box center [570, 240] width 504 height 67
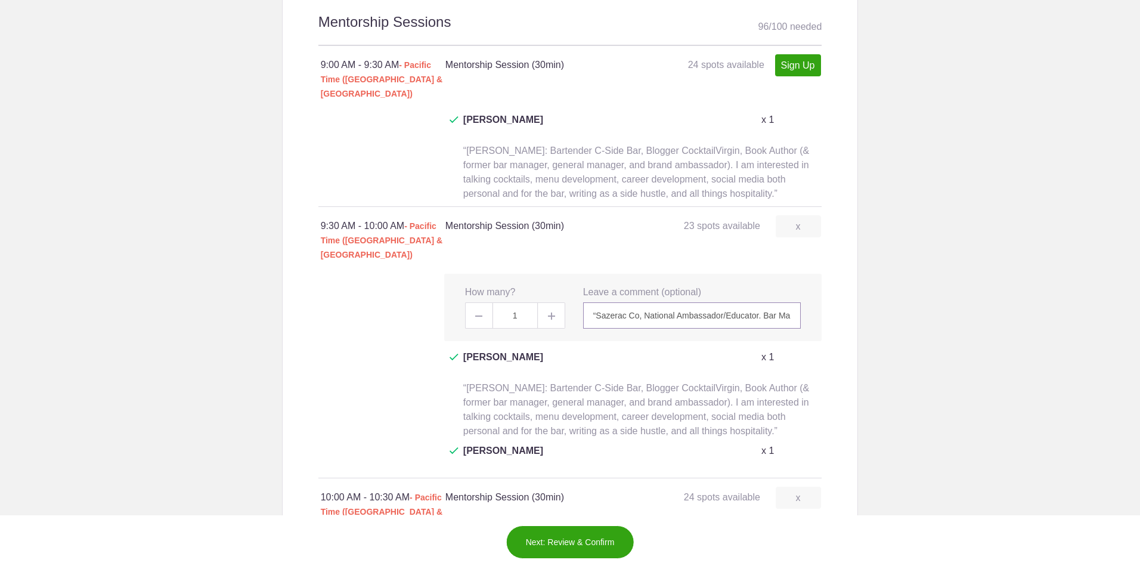
click at [586, 302] on input "“Sazerac Co, National Ambassador/Educator. Bar Management woes, best practices …" at bounding box center [692, 315] width 218 height 26
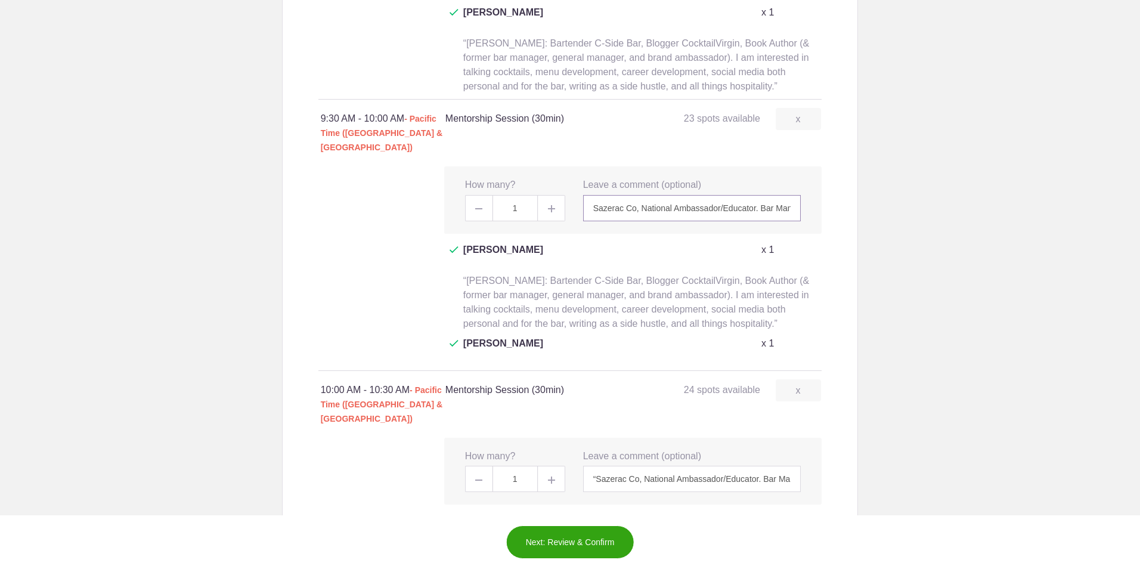
scroll to position [898, 0]
type input "Sazerac Co, National Ambassador/Educator. Bar Management woes, best practices f…"
click at [592, 465] on input "“Sazerac Co, National Ambassador/Educator. Bar Management woes, best practices …" at bounding box center [692, 478] width 218 height 26
drag, startPoint x: 649, startPoint y: 401, endPoint x: 909, endPoint y: 440, distance: 263.4
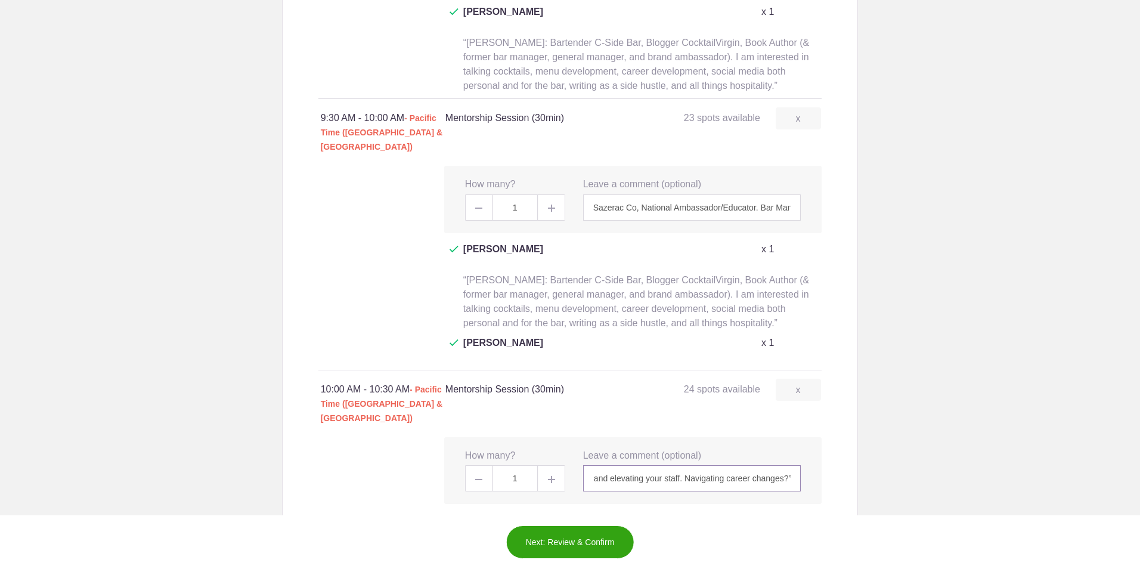
click at [909, 440] on body "Login Sign up for Free Login Loading page Loading page Diageo ***MENTOR SIGN UP…" at bounding box center [570, 284] width 1140 height 569
type input "Sazerac Co, National Ambassador/Educator. Bar Management woes, best practices f…"
click at [909, 440] on body "Login Sign up for Free Login Loading page Loading page Diageo ***MENTOR SIGN UP…" at bounding box center [570, 284] width 1140 height 569
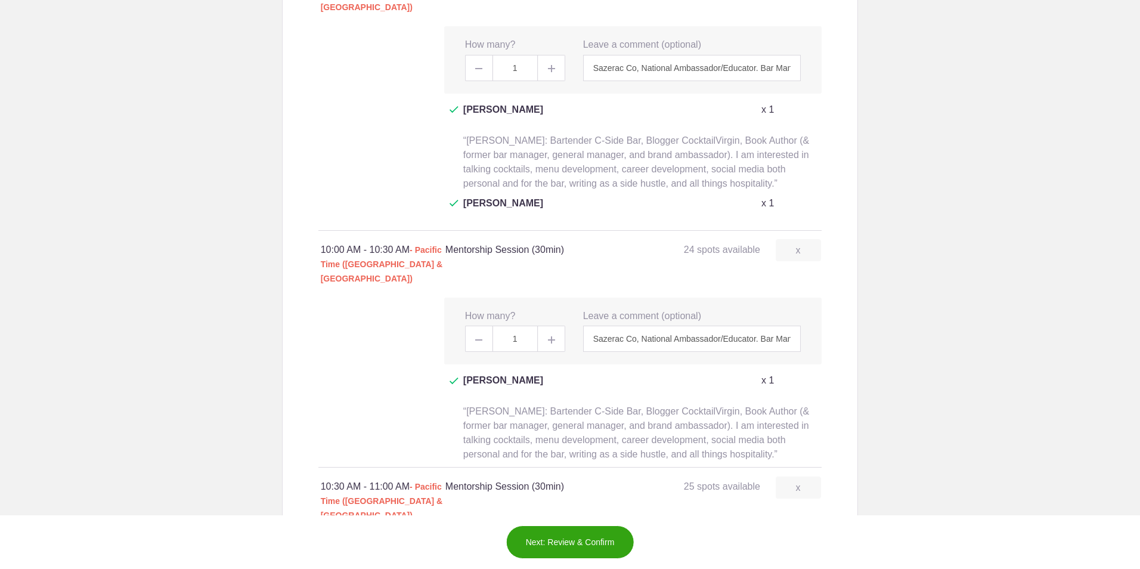
scroll to position [1039, 0]
click at [591, 560] on input "“Sazerac Co, National Ambassador/Educator. Bar Management woes, best practices …" at bounding box center [692, 573] width 218 height 26
drag, startPoint x: 635, startPoint y: 469, endPoint x: 970, endPoint y: 550, distance: 344.6
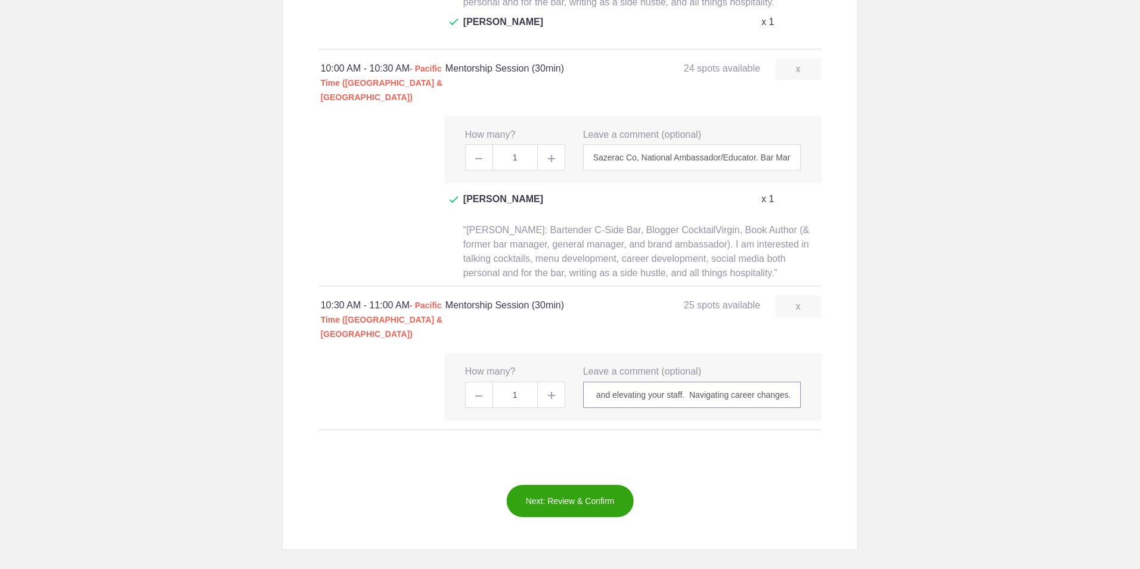
scroll to position [1219, 0]
type input "Sazerac Co, National Ambassador/Educator. Bar Management woes, best practices f…"
click at [549, 483] on button "Next: Review & Confirm" at bounding box center [570, 499] width 128 height 33
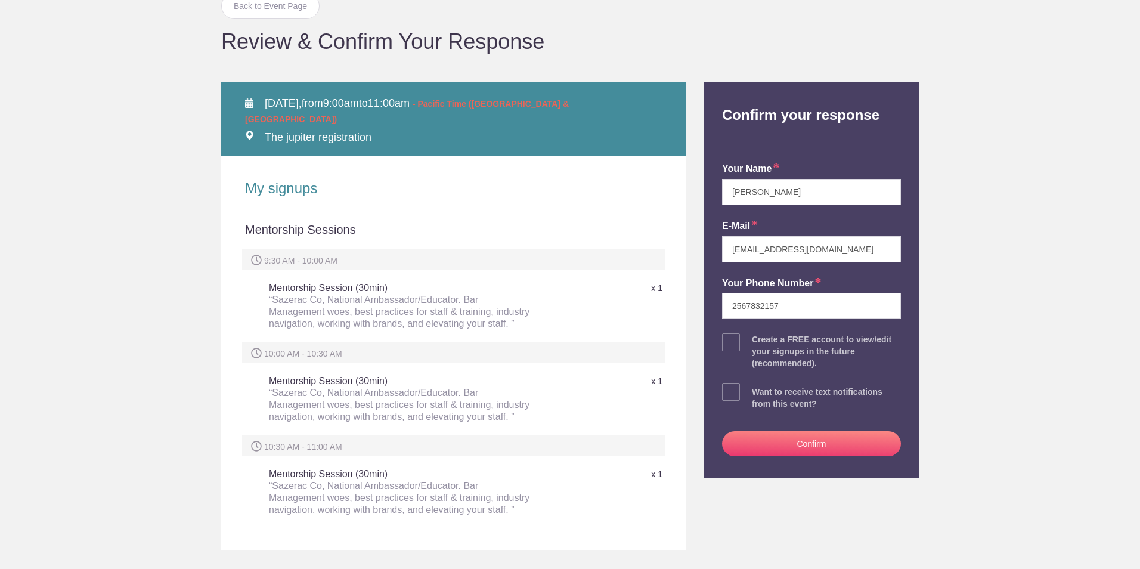
scroll to position [97, 0]
click at [755, 442] on button "Confirm" at bounding box center [811, 443] width 179 height 25
